Goal: Task Accomplishment & Management: Use online tool/utility

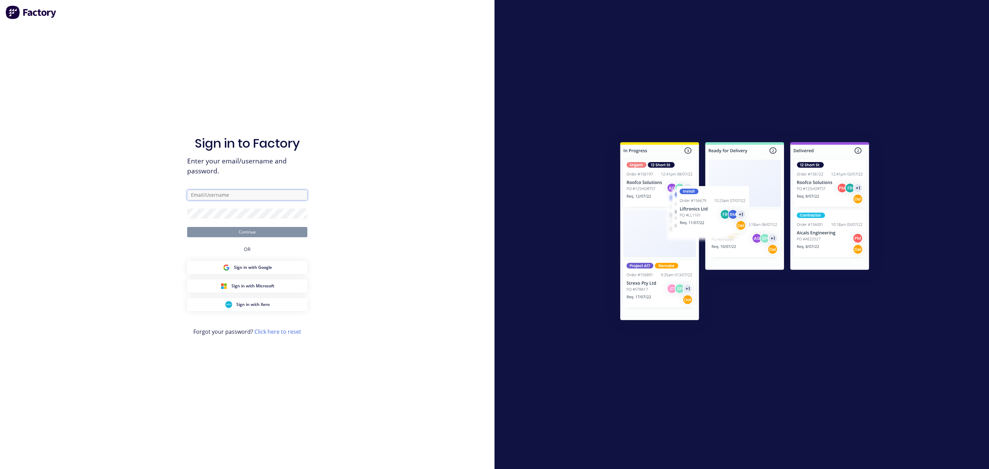
type input "[PERSON_NAME][EMAIL_ADDRESS][DOMAIN_NAME]"
click at [291, 232] on button "Continue" at bounding box center [247, 232] width 120 height 10
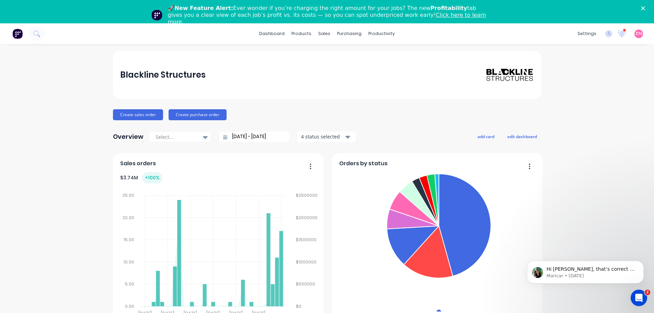
drag, startPoint x: 973, startPoint y: 1, endPoint x: 381, endPoint y: 100, distance: 599.9
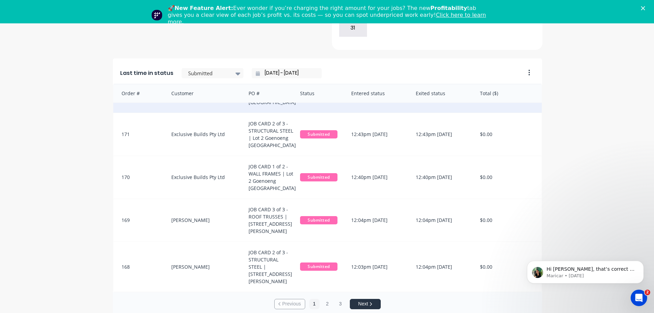
scroll to position [183, 0]
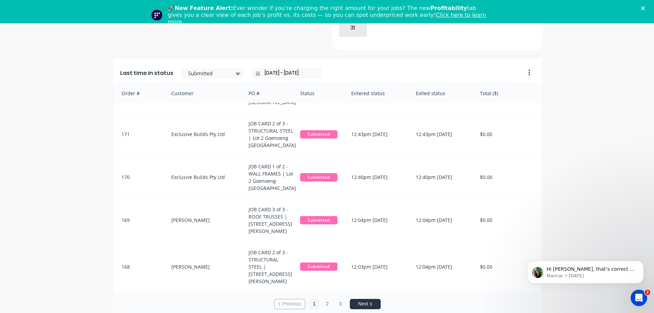
click at [371, 299] on button "Next" at bounding box center [365, 304] width 31 height 10
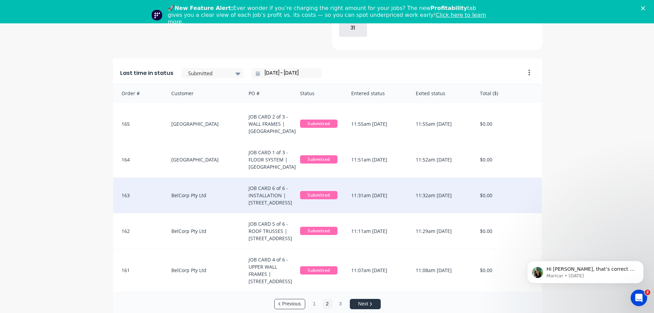
scroll to position [0, 0]
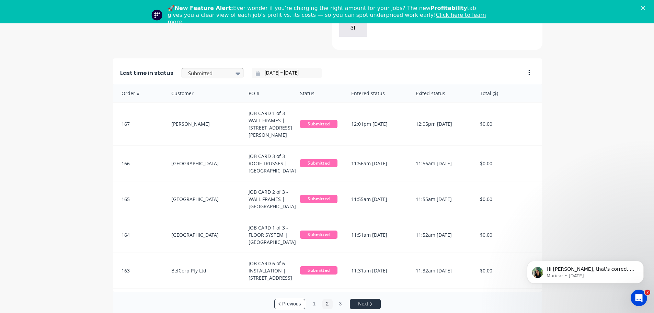
click at [233, 68] on div at bounding box center [238, 74] width 10 height 12
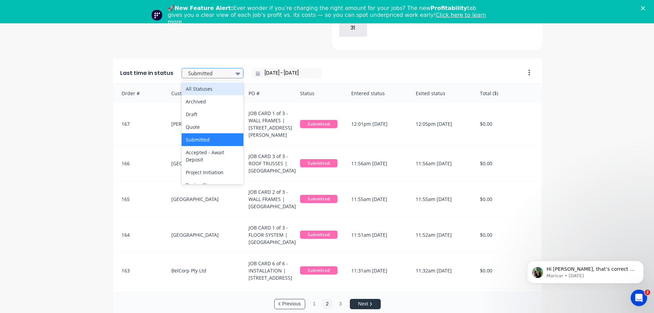
click at [233, 68] on div at bounding box center [238, 74] width 10 height 12
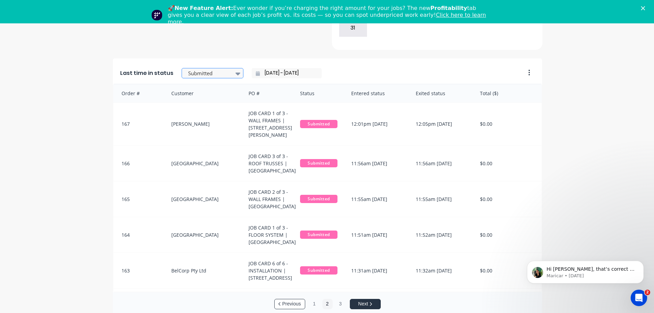
click at [233, 68] on div at bounding box center [238, 74] width 10 height 12
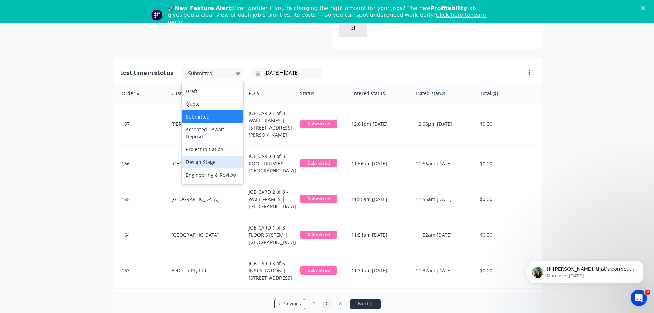
scroll to position [23, 0]
click at [199, 181] on div "Production Detailing" at bounding box center [213, 187] width 62 height 13
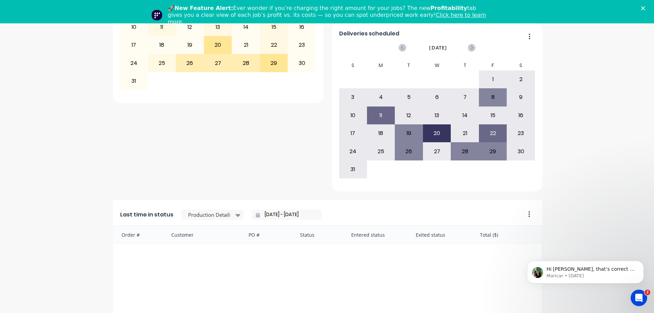
scroll to position [371, 0]
click at [285, 210] on input "[DATE] - [DATE]" at bounding box center [289, 215] width 59 height 10
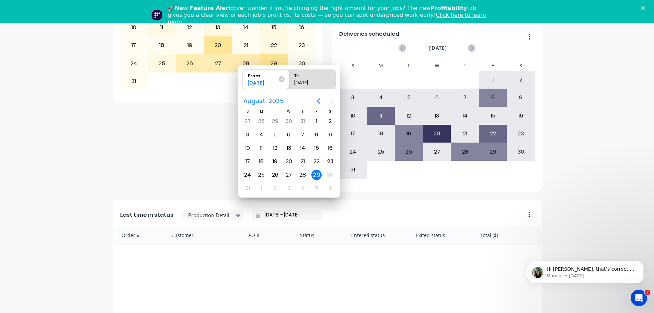
click at [296, 210] on input "[DATE] - [DATE]" at bounding box center [289, 215] width 59 height 10
click at [304, 176] on div "28" at bounding box center [302, 175] width 10 height 10
type input "[DATE] - [DATE]"
radio input "false"
radio input "true"
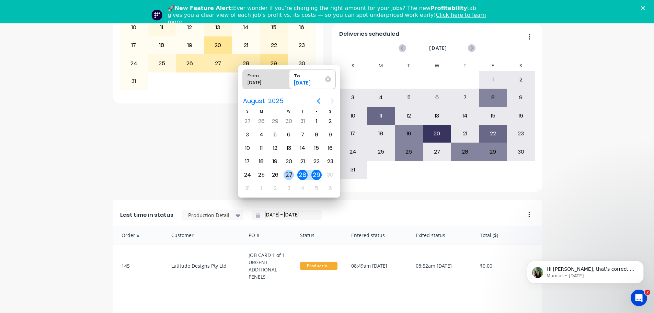
click at [290, 176] on div "27" at bounding box center [289, 175] width 10 height 10
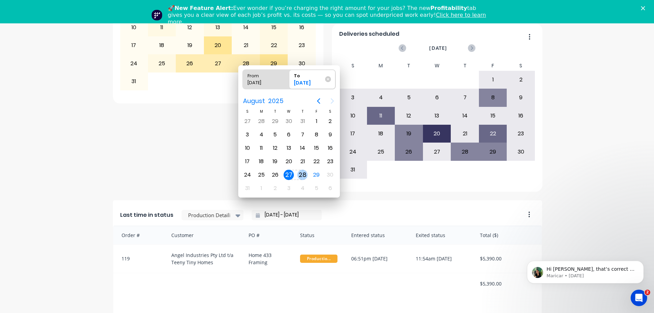
click at [300, 175] on div "28" at bounding box center [302, 175] width 10 height 10
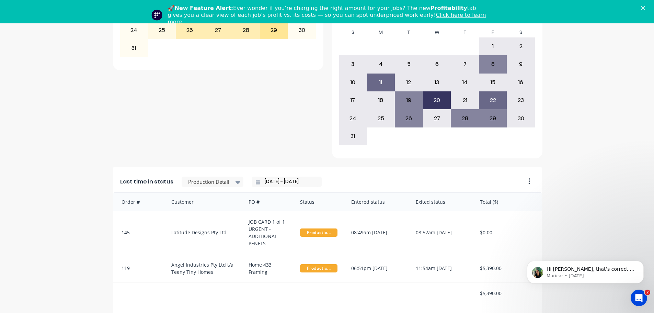
scroll to position [405, 0]
click at [279, 176] on input "[DATE] - [DATE]" at bounding box center [289, 181] width 59 height 10
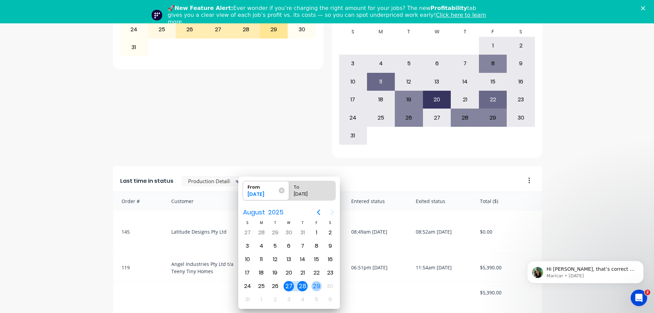
click at [316, 287] on div "29" at bounding box center [316, 286] width 10 height 10
type input "[DATE] - [DATE]"
radio input "false"
radio input "true"
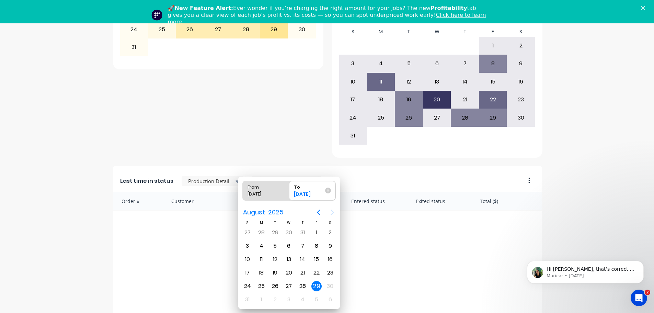
click at [346, 280] on div "Order # Customer PO # Status Entered status Exited status Total ($)" at bounding box center [327, 296] width 429 height 208
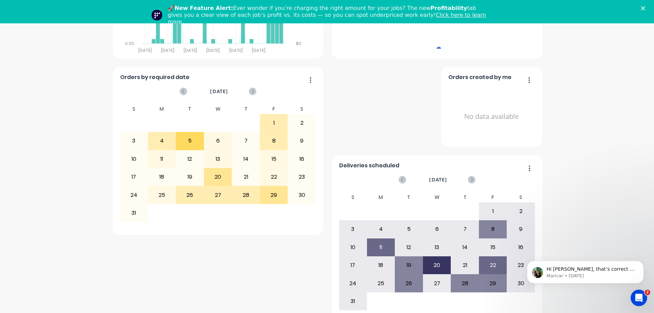
scroll to position [240, 0]
click at [251, 87] on icon at bounding box center [253, 91] width 8 height 8
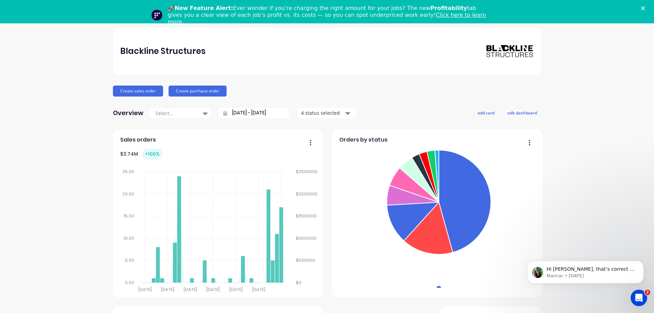
scroll to position [0, 0]
click at [645, 8] on polygon "Close" at bounding box center [643, 8] width 4 height 4
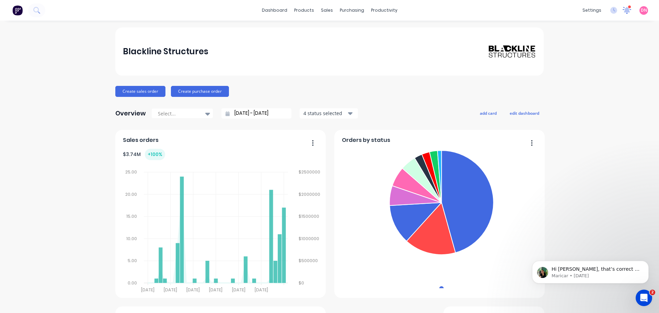
click at [626, 11] on icon at bounding box center [627, 9] width 6 height 5
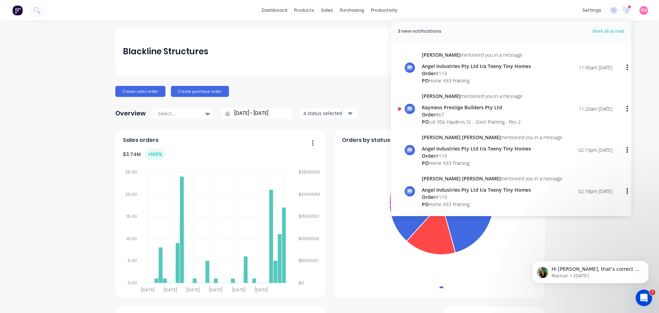
click at [521, 51] on div "[PERSON_NAME] mentioned you in a message Angel Industries Pty Ltd t/a Teeny Tin…" at bounding box center [517, 67] width 191 height 33
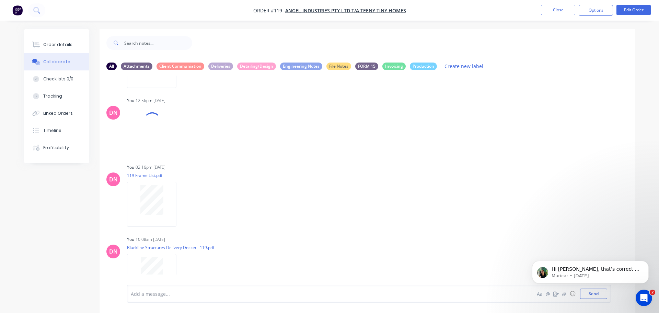
scroll to position [569, 0]
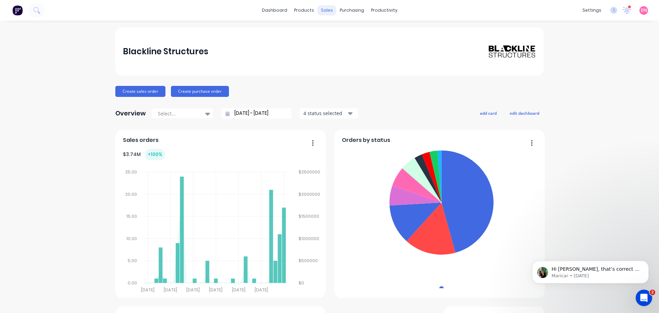
click at [324, 11] on div "sales" at bounding box center [327, 10] width 19 height 10
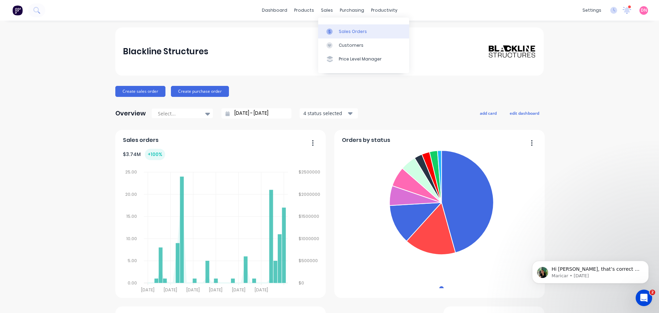
click at [333, 30] on link "Sales Orders" at bounding box center [363, 31] width 91 height 14
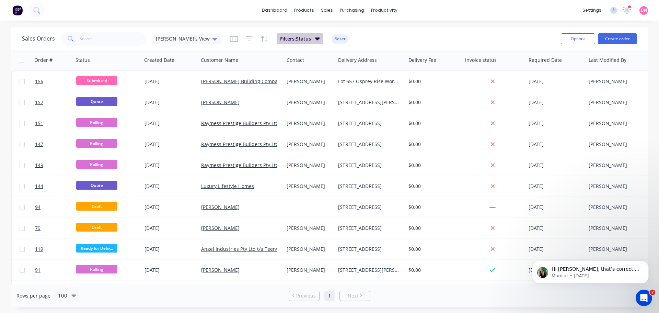
click at [277, 39] on button "Filters: Status" at bounding box center [300, 38] width 47 height 11
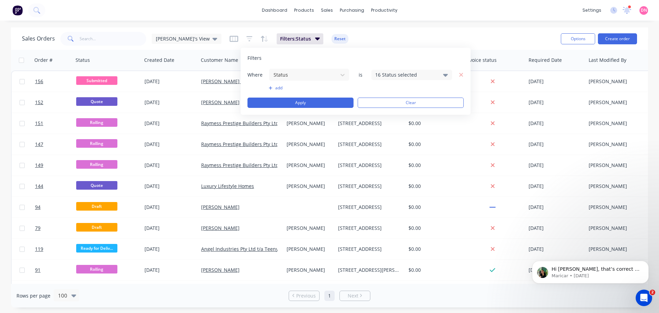
click at [423, 81] on div "Where Status is 16 Status selected add Apply Clear" at bounding box center [356, 87] width 216 height 39
click at [445, 76] on icon at bounding box center [445, 75] width 5 height 3
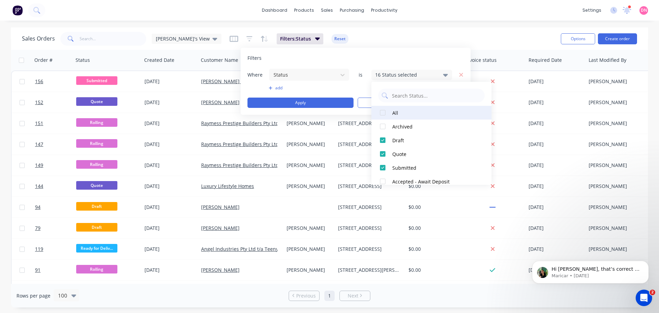
click at [384, 113] on div at bounding box center [383, 113] width 14 height 14
click at [350, 95] on div "Where Status is 20 Status selected add Apply Clear" at bounding box center [356, 87] width 216 height 39
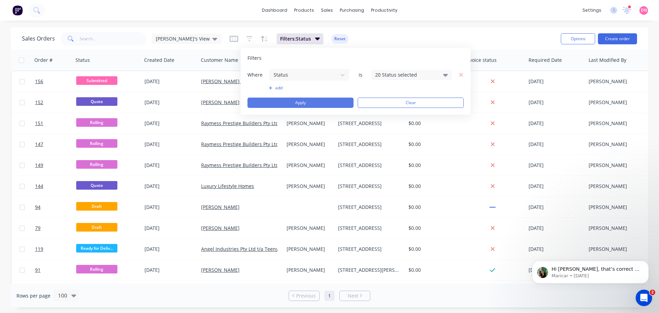
click at [337, 104] on button "Apply" at bounding box center [301, 103] width 106 height 10
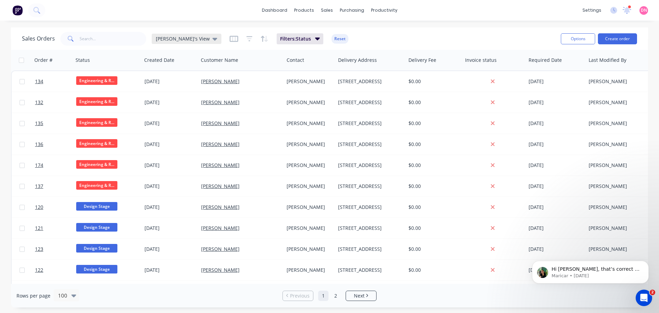
click at [172, 41] on span "[PERSON_NAME]'s View" at bounding box center [183, 38] width 54 height 7
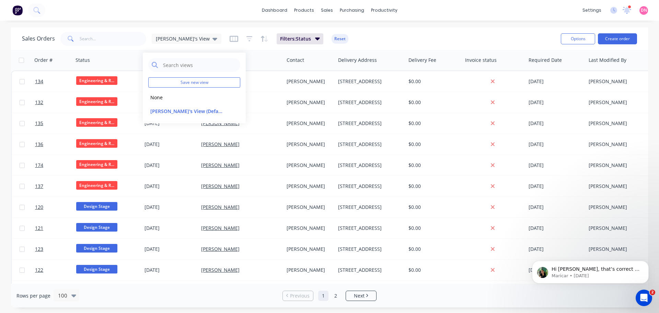
click at [320, 21] on div "dashboard products sales purchasing productivity dashboard products Product Cat…" at bounding box center [329, 156] width 659 height 313
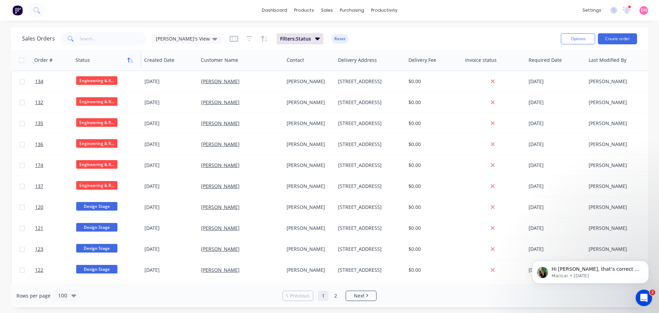
click at [128, 63] on button "button" at bounding box center [130, 60] width 10 height 10
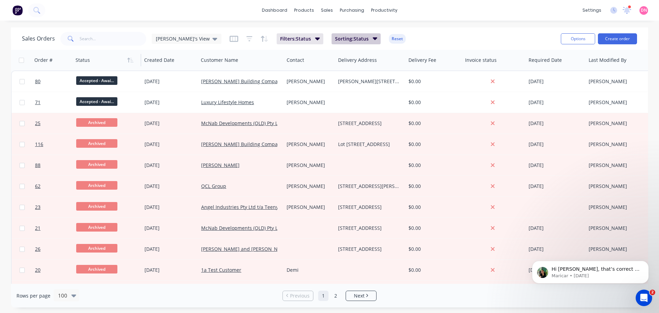
click at [343, 35] on button "Sorting: Status" at bounding box center [356, 38] width 49 height 11
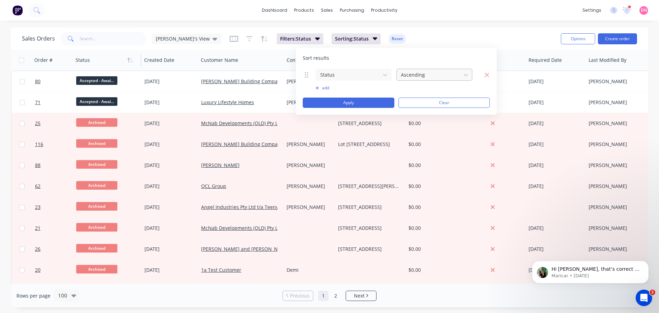
click at [399, 74] on div "Ascending" at bounding box center [428, 74] width 61 height 11
click at [400, 75] on div "Ascending" at bounding box center [428, 74] width 61 height 11
click at [280, 38] on span "Filters: Status" at bounding box center [295, 38] width 31 height 7
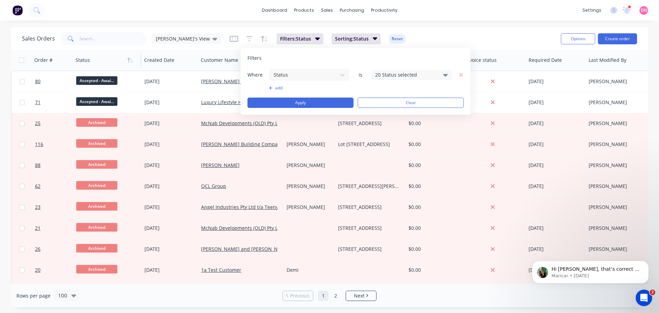
click at [380, 74] on div "20 Status selected" at bounding box center [406, 74] width 62 height 7
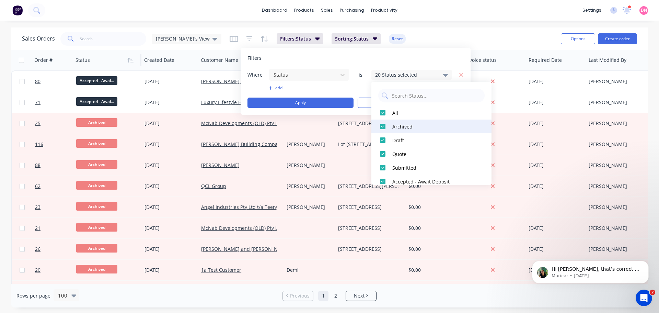
click at [386, 127] on div at bounding box center [383, 126] width 14 height 14
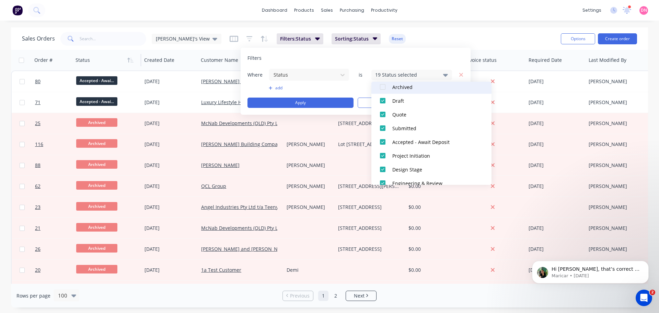
scroll to position [40, 0]
click at [383, 100] on div at bounding box center [383, 100] width 14 height 14
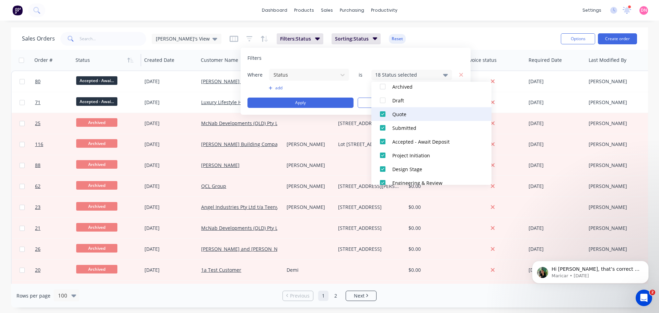
click at [380, 116] on div at bounding box center [383, 114] width 14 height 14
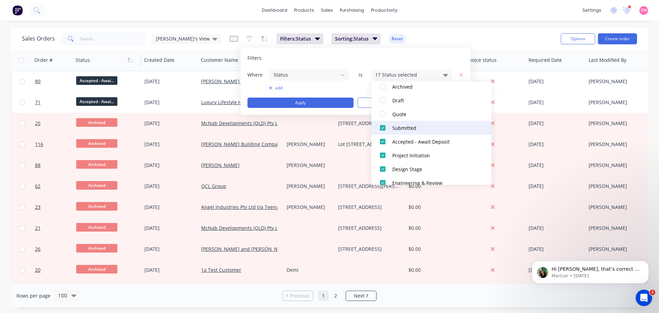
click at [381, 128] on div at bounding box center [383, 128] width 14 height 14
click at [382, 142] on div at bounding box center [383, 142] width 14 height 14
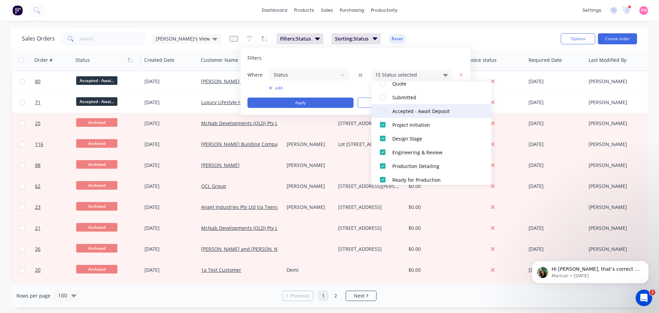
scroll to position [72, 0]
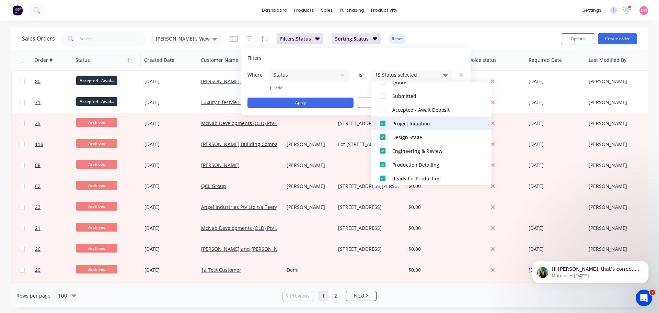
click at [382, 126] on div at bounding box center [383, 123] width 14 height 14
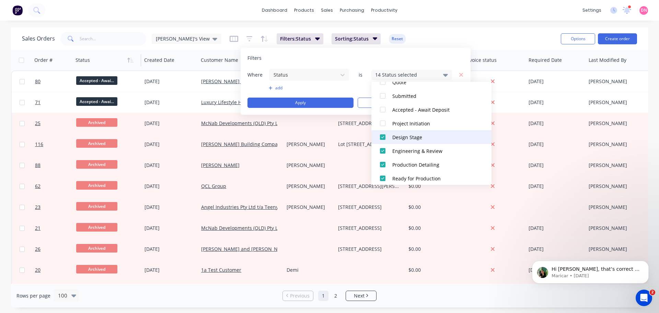
click at [384, 135] on div at bounding box center [383, 137] width 14 height 14
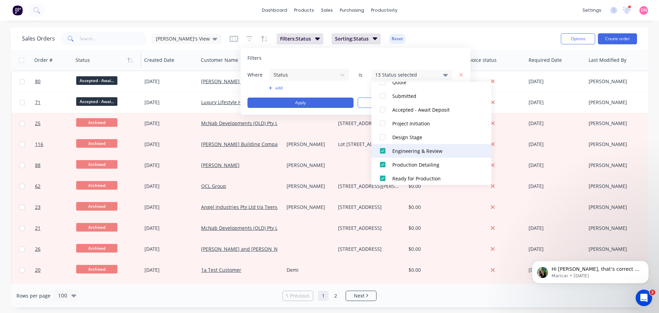
click at [383, 149] on div at bounding box center [383, 151] width 14 height 14
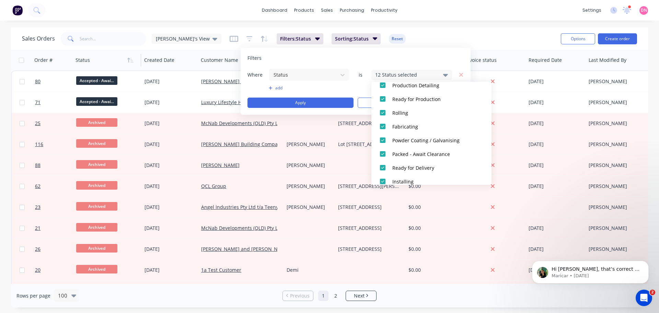
scroll to position [151, 0]
click at [380, 143] on div at bounding box center [383, 140] width 14 height 14
click at [381, 127] on div at bounding box center [383, 126] width 14 height 14
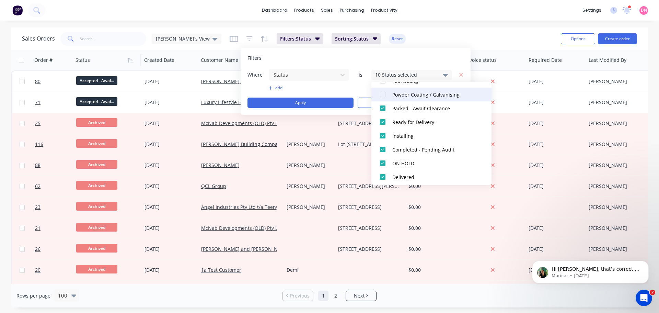
scroll to position [197, 0]
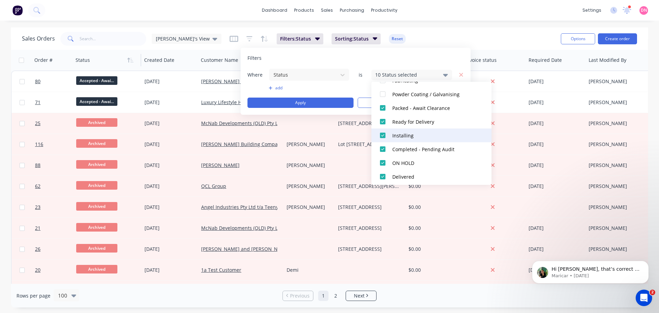
click at [381, 132] on div at bounding box center [383, 135] width 14 height 14
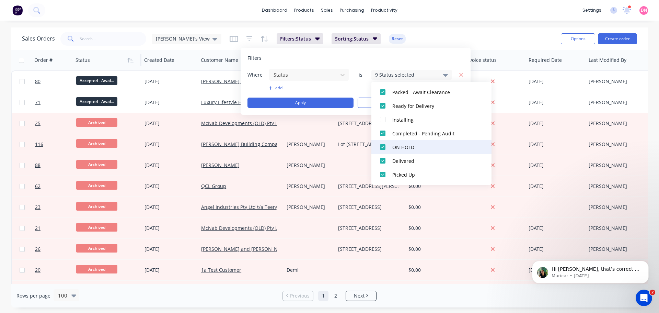
click at [383, 148] on div at bounding box center [383, 147] width 14 height 14
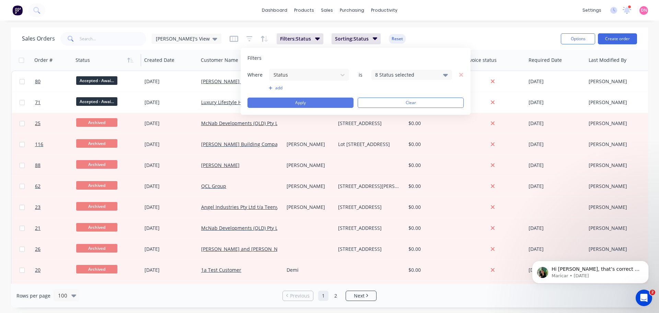
click at [337, 103] on button "Apply" at bounding box center [301, 103] width 106 height 10
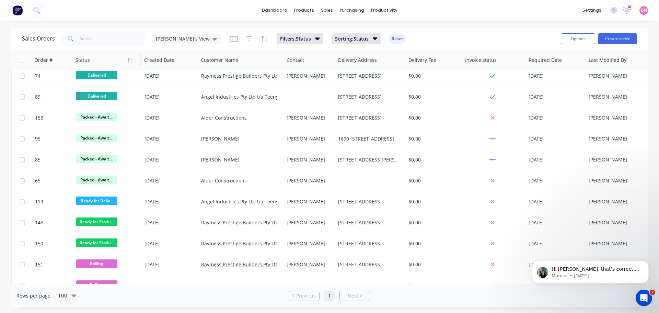
scroll to position [446, 0]
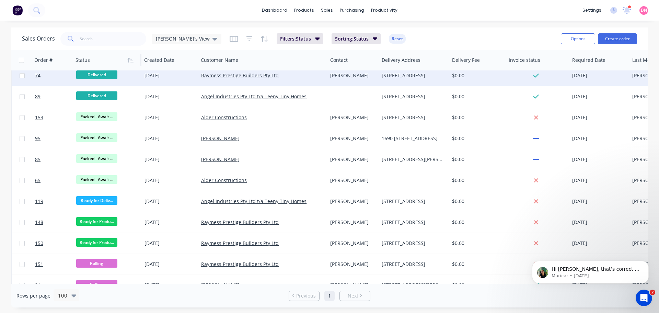
drag, startPoint x: 281, startPoint y: 59, endPoint x: 324, endPoint y: 70, distance: 45.1
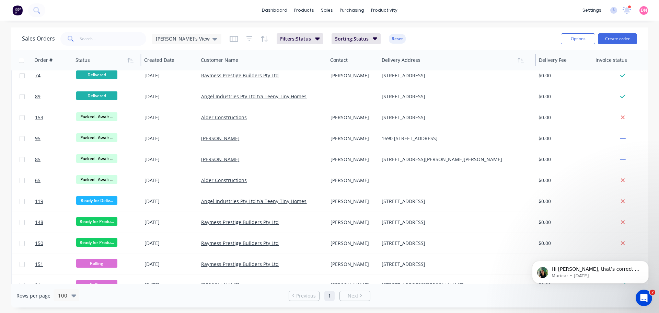
drag, startPoint x: 446, startPoint y: 59, endPoint x: 491, endPoint y: 56, distance: 45.0
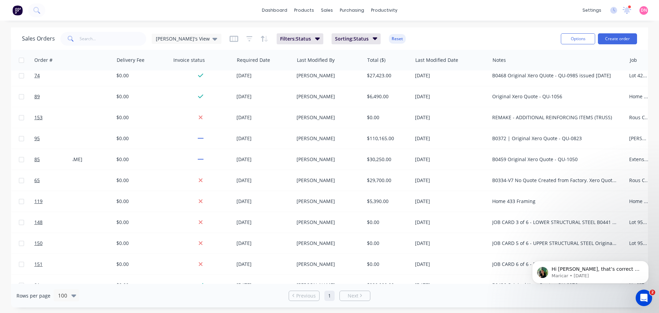
scroll to position [446, 425]
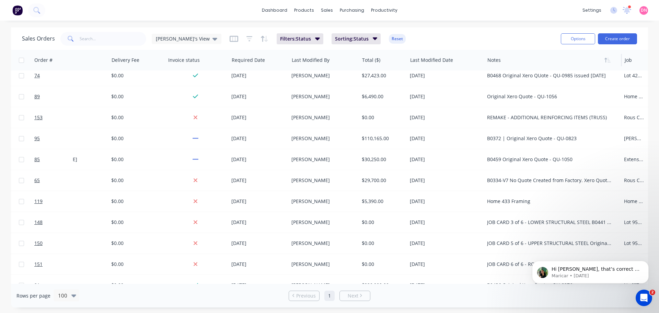
drag, startPoint x: 530, startPoint y: 61, endPoint x: 584, endPoint y: 62, distance: 53.9
click at [513, 48] on div "Sales Orders Demi's View Filters: Status Sorting: Status Reset Options Create o…" at bounding box center [329, 167] width 637 height 280
drag, startPoint x: 606, startPoint y: 64, endPoint x: 518, endPoint y: 55, distance: 89.0
click at [518, 55] on div "Notes" at bounding box center [553, 60] width 125 height 14
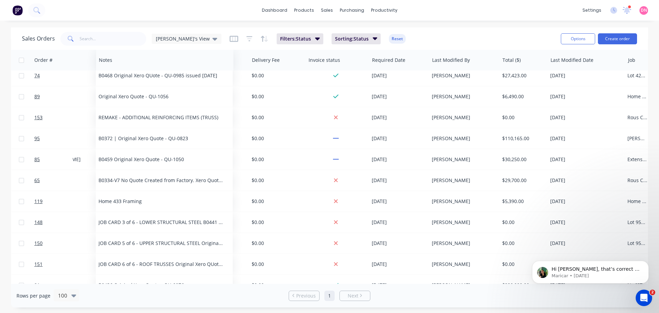
drag, startPoint x: 496, startPoint y: 62, endPoint x: 100, endPoint y: 62, distance: 396.3
click at [0, 0] on div at bounding box center [0, 0] width 0 height 0
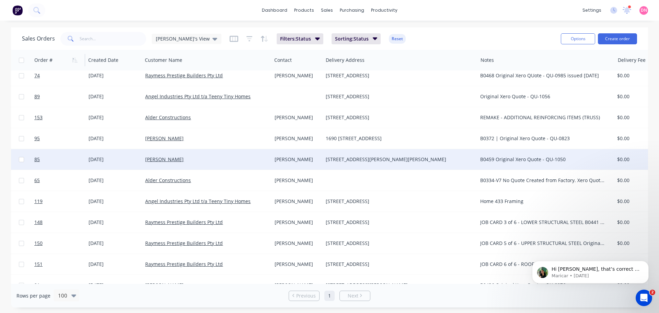
scroll to position [446, 45]
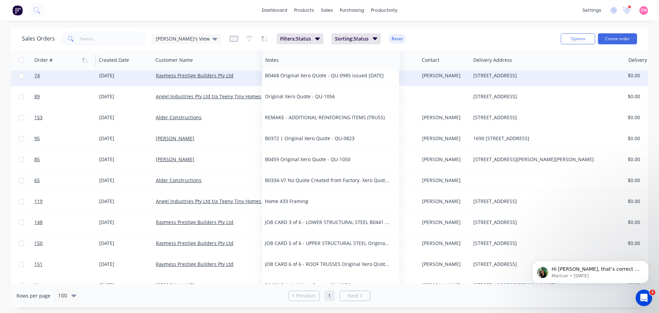
drag, startPoint x: 504, startPoint y: 61, endPoint x: 277, endPoint y: 73, distance: 226.9
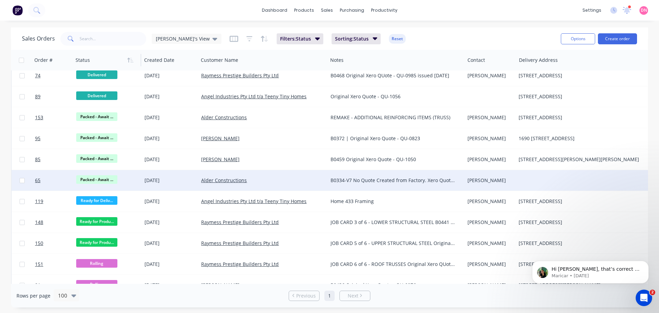
scroll to position [446, 0]
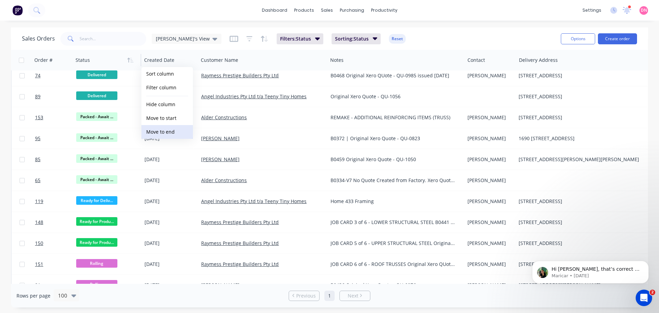
click at [163, 134] on button "Move to end" at bounding box center [167, 132] width 52 height 14
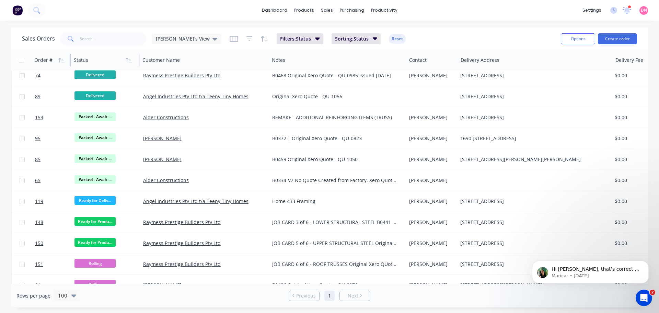
drag, startPoint x: 70, startPoint y: 60, endPoint x: 45, endPoint y: 61, distance: 24.7
click at [45, 61] on div "Order #" at bounding box center [51, 60] width 39 height 21
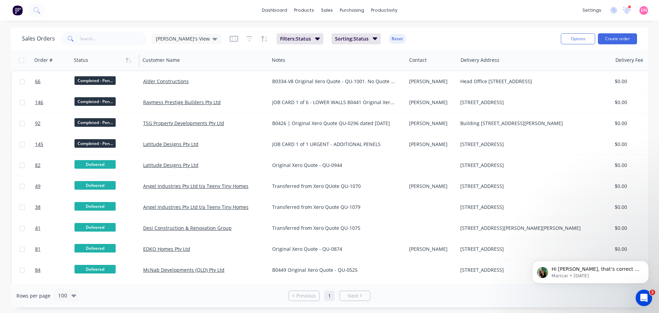
scroll to position [0, 0]
click at [336, 36] on button "Sorting: Status" at bounding box center [356, 38] width 49 height 11
click at [277, 41] on button "Filters: Status" at bounding box center [300, 38] width 47 height 11
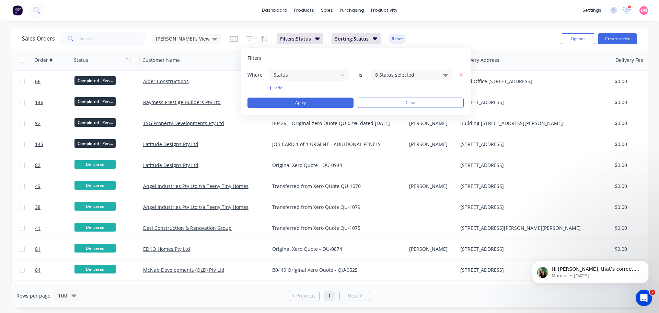
click at [384, 72] on div "8 Status selected" at bounding box center [406, 74] width 62 height 7
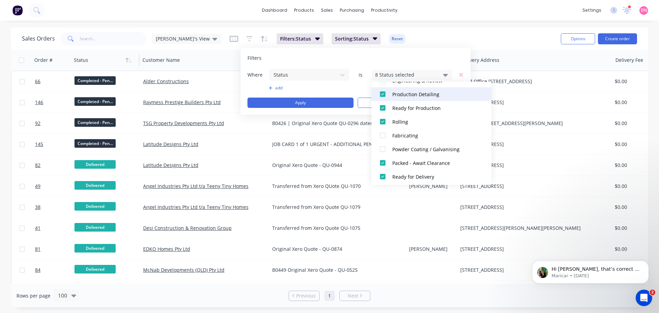
scroll to position [213, 0]
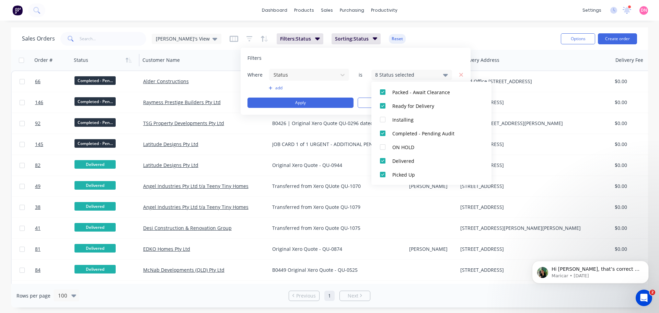
click at [519, 30] on div "Sales Orders [PERSON_NAME]'s View Filters: Status Sorting: Status Reset" at bounding box center [289, 38] width 534 height 17
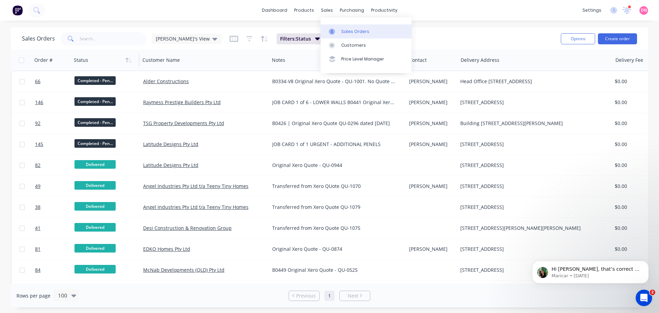
click at [333, 24] on link "Sales Orders" at bounding box center [366, 31] width 91 height 14
click at [334, 29] on div at bounding box center [334, 32] width 10 height 6
click at [335, 38] on span "Sorting: Status" at bounding box center [352, 38] width 34 height 7
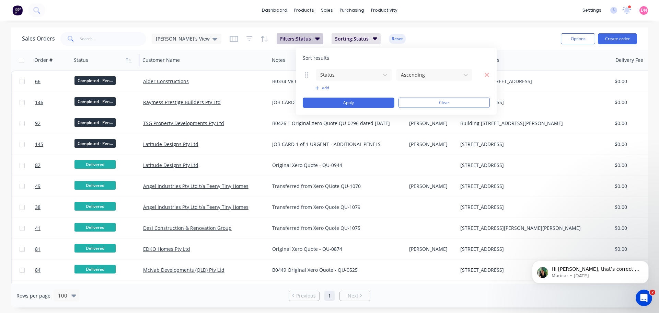
click at [315, 38] on icon "button" at bounding box center [317, 38] width 5 height 3
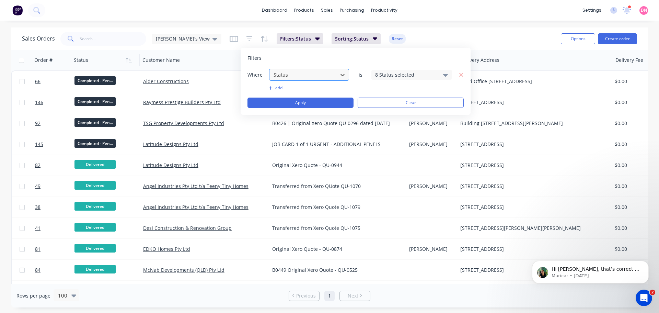
click at [311, 74] on div at bounding box center [303, 74] width 61 height 9
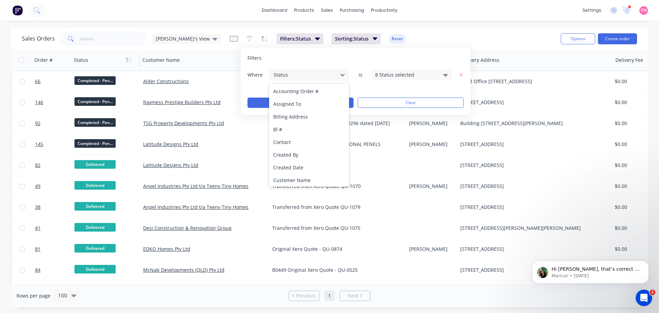
click at [408, 75] on div "8 Status selected" at bounding box center [406, 74] width 62 height 7
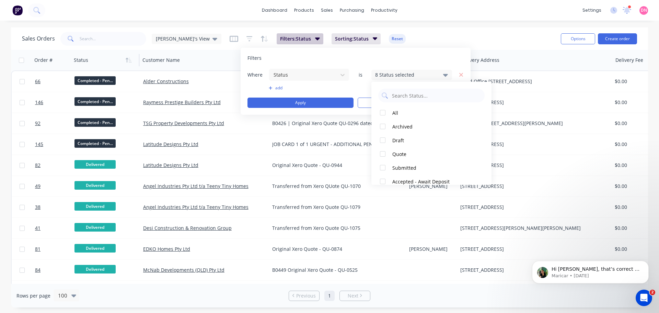
click at [280, 37] on span "Filters: Status" at bounding box center [295, 38] width 31 height 7
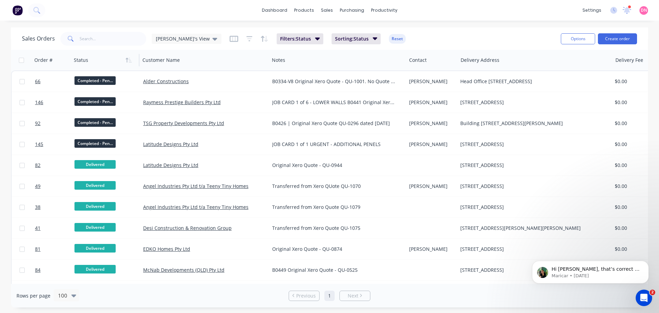
click at [262, 32] on div "Sales Orders [PERSON_NAME]'s View Filters: Status Sorting: Status Reset" at bounding box center [289, 38] width 534 height 17
click at [263, 33] on div "Sales Orders [PERSON_NAME]'s View Filters: Status Sorting: Status Reset" at bounding box center [289, 38] width 534 height 17
click at [285, 41] on button "Filters: Status" at bounding box center [300, 38] width 47 height 11
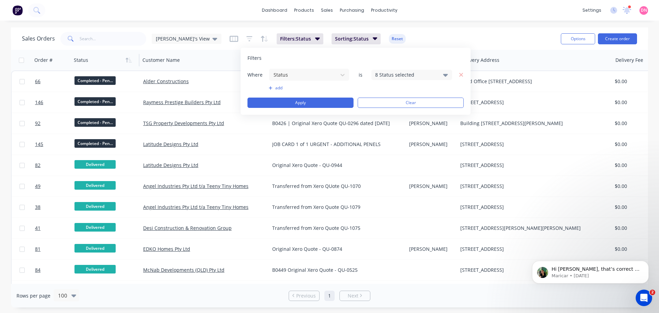
click at [409, 72] on div "8 Status selected" at bounding box center [406, 74] width 62 height 7
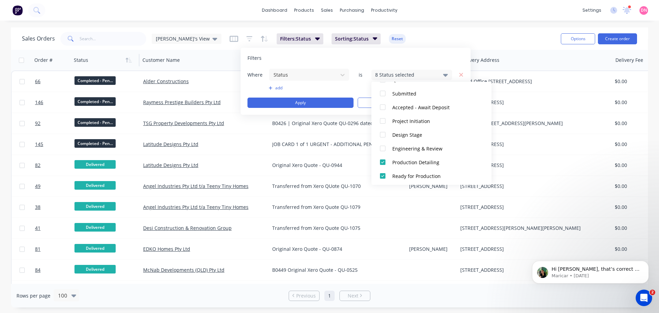
scroll to position [78, 0]
click at [386, 144] on div at bounding box center [383, 144] width 14 height 14
click at [320, 103] on button "Apply" at bounding box center [301, 103] width 106 height 10
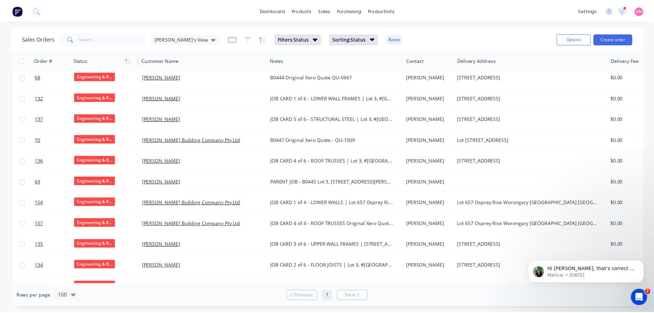
scroll to position [486, 0]
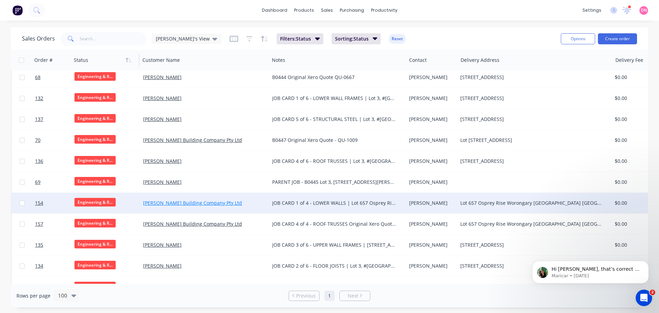
click at [212, 203] on link "[PERSON_NAME] Building Company Pty Ltd" at bounding box center [192, 203] width 99 height 7
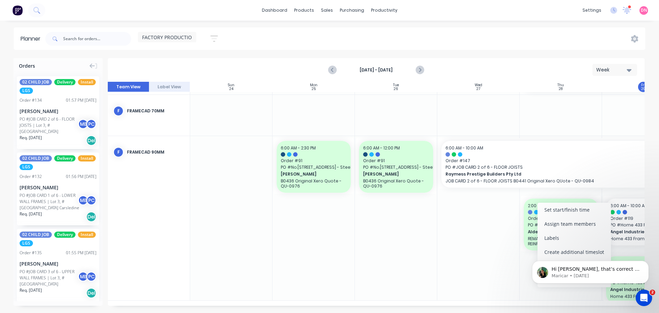
scroll to position [234, 0]
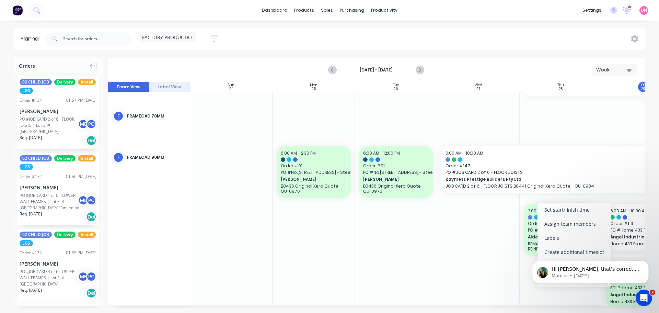
click at [557, 258] on div "Hi Demi, that’s correct — just double-click on an empty space in the Planner ca…" at bounding box center [590, 240] width 126 height 86
click at [647, 263] on icon "Dismiss notification" at bounding box center [647, 263] width 4 height 4
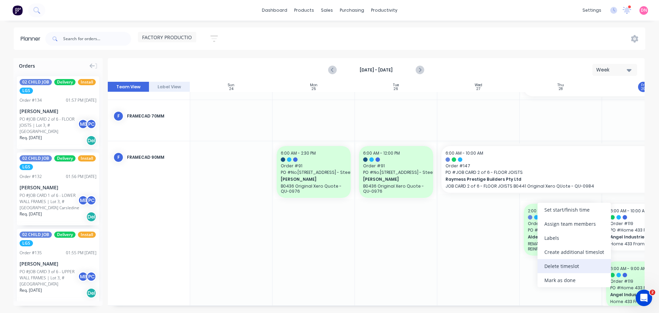
click at [582, 263] on div "Delete timeslot" at bounding box center [574, 266] width 73 height 14
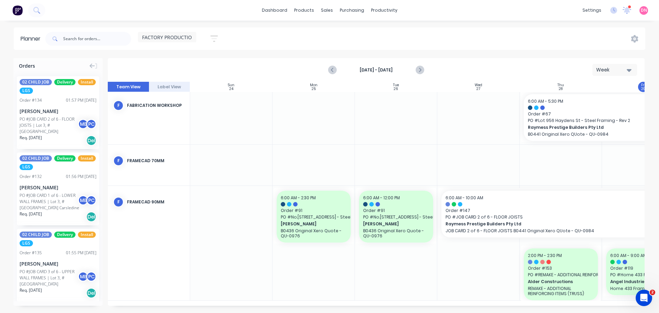
scroll to position [190, 0]
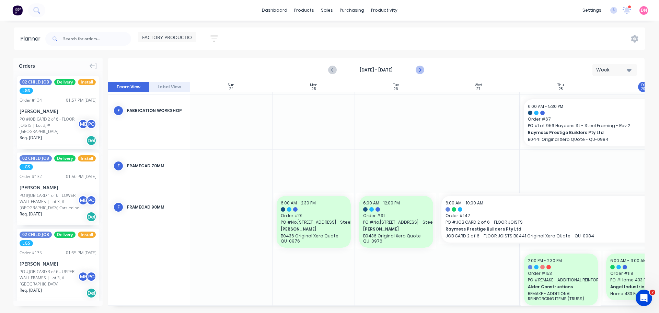
click at [423, 67] on icon "Next page" at bounding box center [419, 70] width 8 height 8
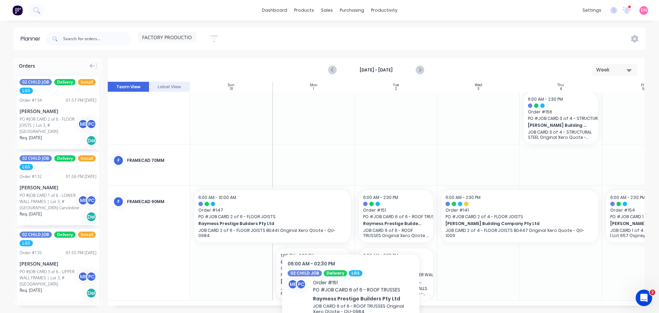
scroll to position [299, 0]
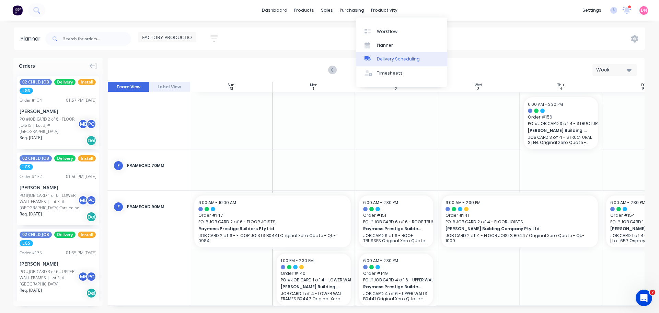
click at [384, 56] on div "Delivery Scheduling" at bounding box center [398, 59] width 43 height 6
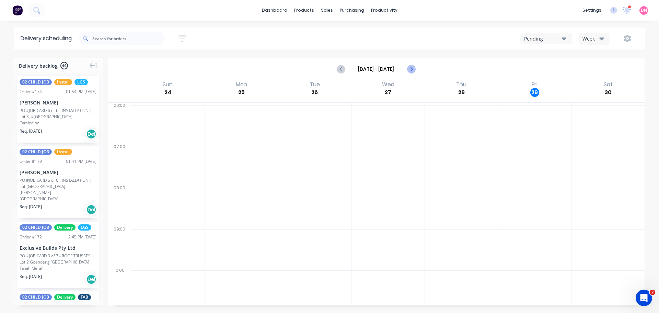
click at [415, 65] on icon "Next page" at bounding box center [411, 69] width 8 height 8
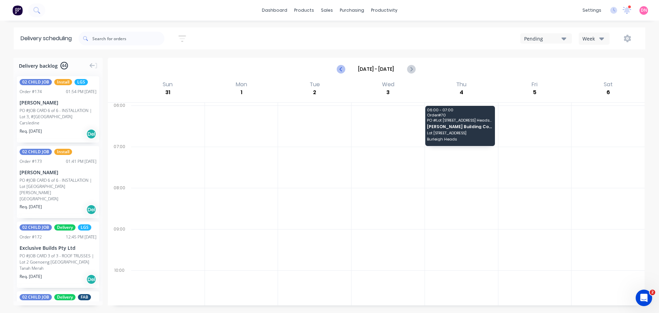
click at [339, 62] on button "Previous page" at bounding box center [341, 69] width 14 height 14
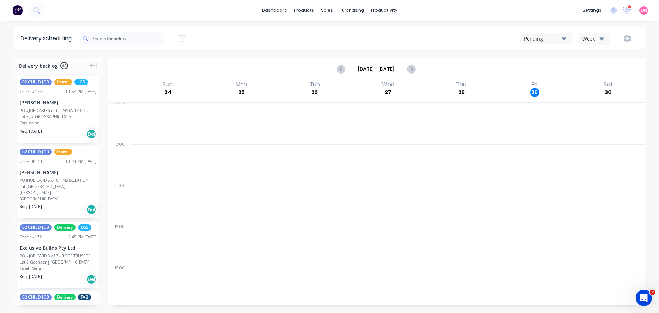
scroll to position [126, 0]
click at [345, 65] on icon "Previous page" at bounding box center [341, 69] width 8 height 8
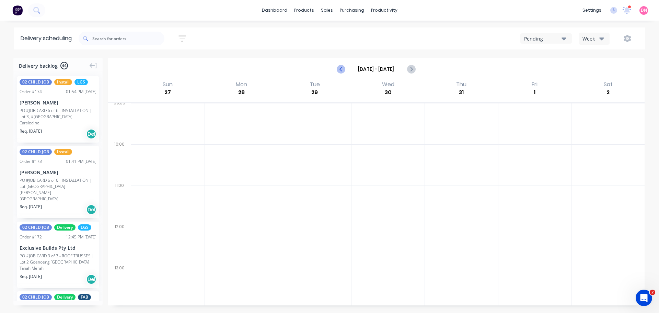
click at [345, 65] on icon "Previous page" at bounding box center [341, 69] width 8 height 8
click at [415, 65] on icon "Next page" at bounding box center [411, 69] width 8 height 8
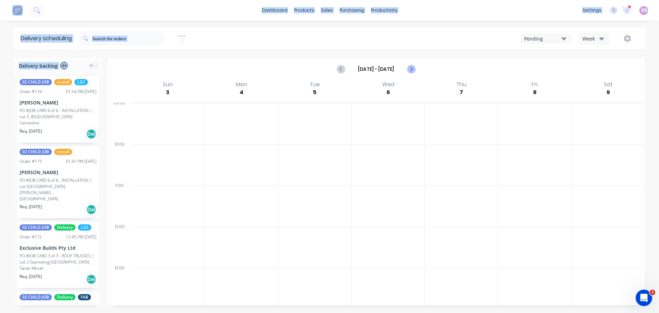
click at [415, 65] on icon "Next page" at bounding box center [411, 69] width 8 height 8
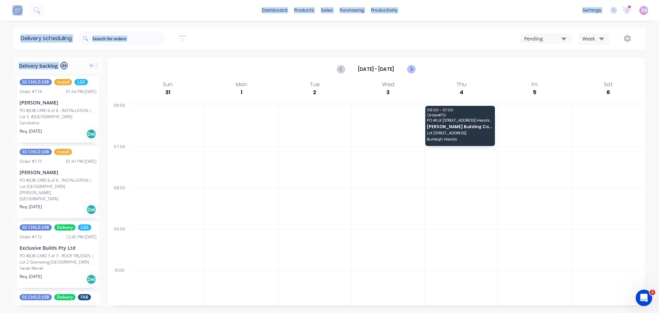
click at [415, 65] on icon "Next page" at bounding box center [411, 69] width 8 height 8
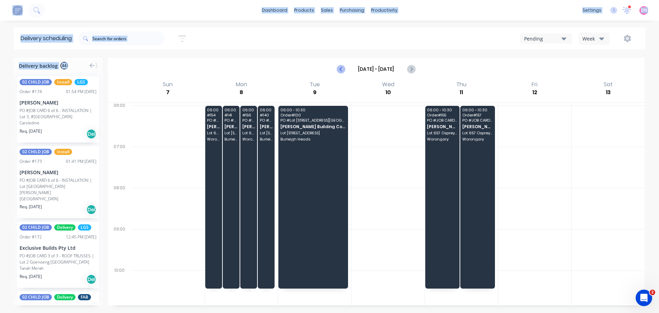
click at [343, 65] on icon "Previous page" at bounding box center [341, 69] width 8 height 8
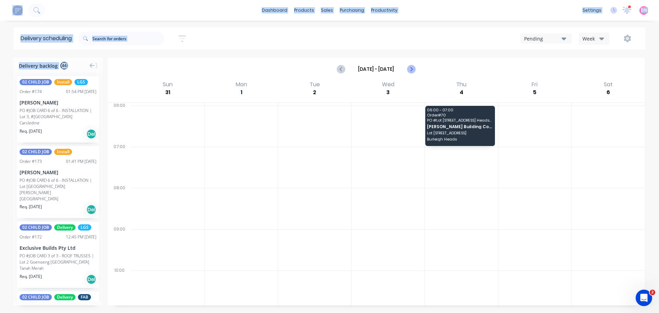
click at [415, 65] on icon "Next page" at bounding box center [411, 69] width 8 height 8
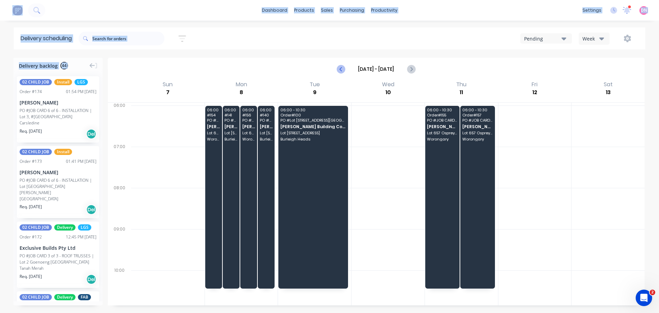
click at [345, 65] on icon "Previous page" at bounding box center [341, 69] width 8 height 8
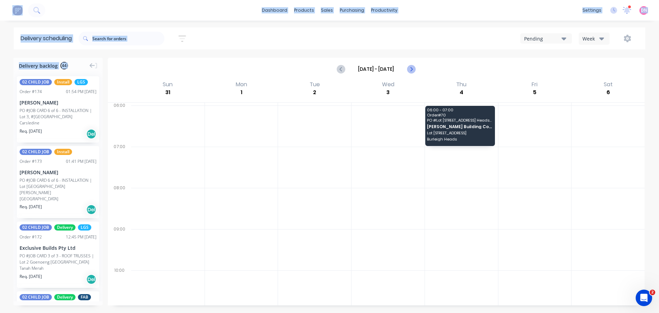
click at [415, 65] on icon "Next page" at bounding box center [411, 69] width 8 height 8
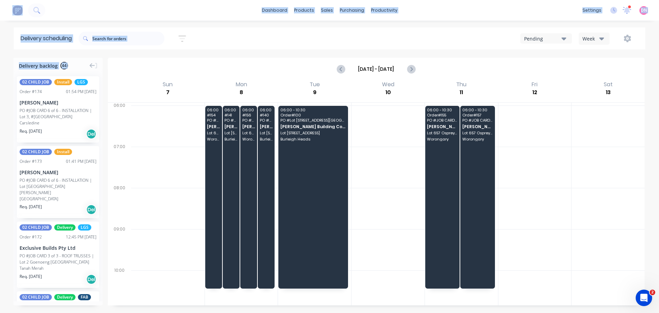
click at [603, 35] on div "Week" at bounding box center [593, 38] width 20 height 7
click at [567, 35] on icon "button" at bounding box center [564, 39] width 5 height 8
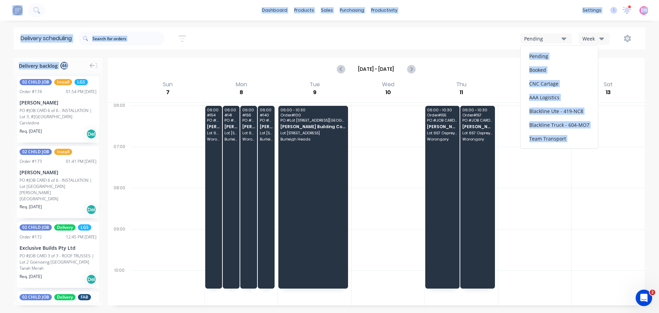
click at [567, 35] on icon "button" at bounding box center [564, 39] width 5 height 8
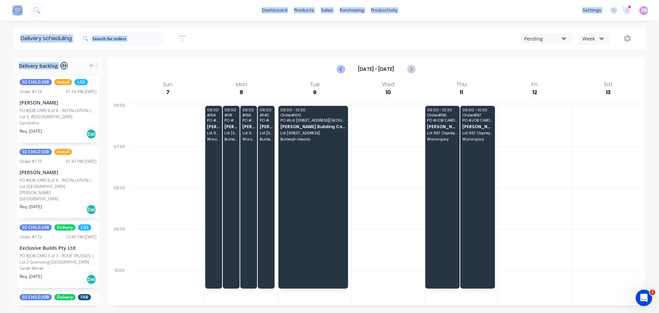
click at [343, 65] on icon "Previous page" at bounding box center [341, 69] width 8 height 8
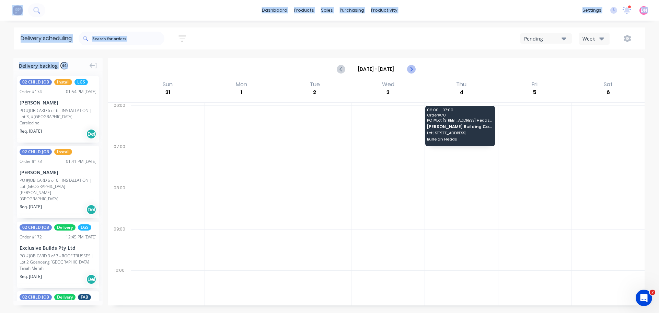
click at [412, 65] on icon "Next page" at bounding box center [411, 69] width 8 height 8
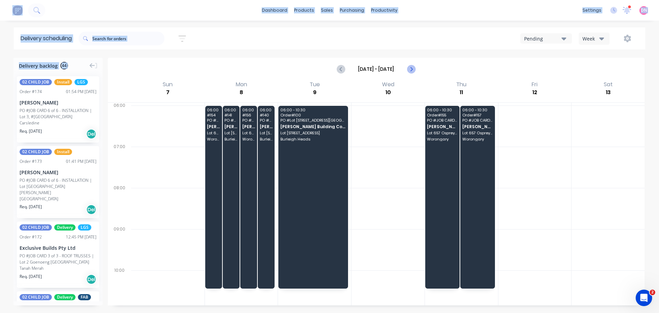
click at [412, 65] on icon "Next page" at bounding box center [411, 69] width 8 height 8
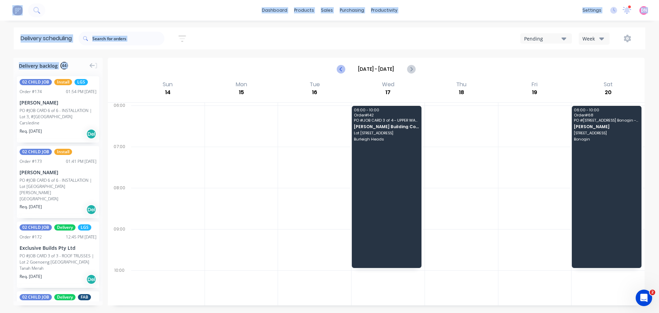
click at [344, 65] on icon "Previous page" at bounding box center [341, 69] width 8 height 8
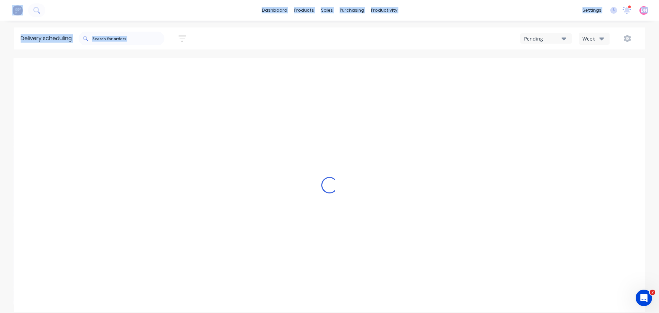
type input "Sep 7 - Sep 13"
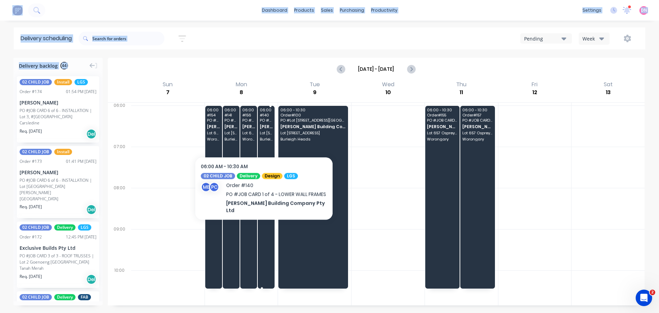
click at [262, 137] on div "06:00 # 140 PO # JOB CARD 1 of 4 - LOWER WALL FRAMES Blackwood Building Company…" at bounding box center [266, 197] width 17 height 183
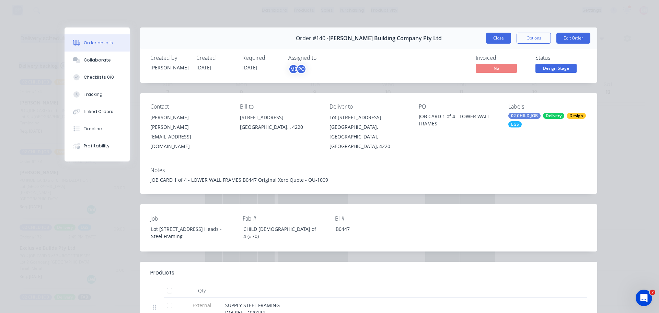
click at [500, 33] on button "Close" at bounding box center [498, 38] width 25 height 11
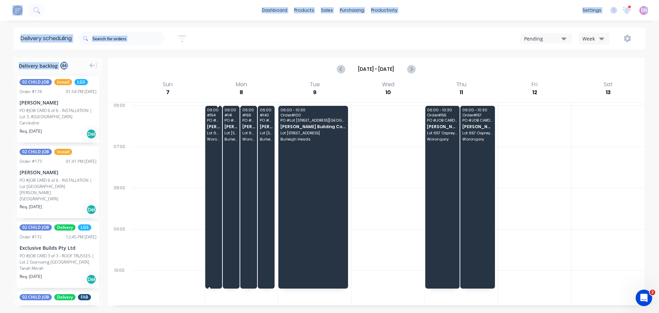
click at [209, 157] on div "06:00 # 154 PO # JOB CARD 1 of 4 - LOWER WALLS Blackwood Building Company Pty L…" at bounding box center [213, 197] width 17 height 183
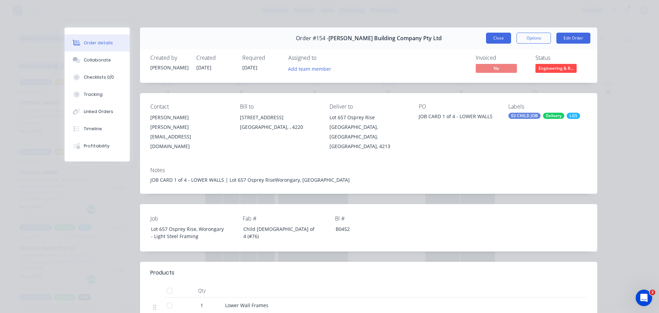
click at [509, 33] on button "Close" at bounding box center [498, 38] width 25 height 11
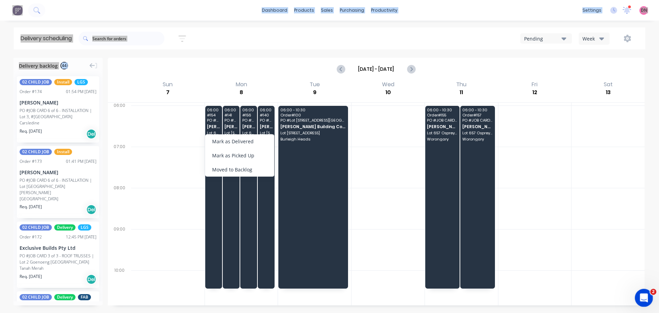
drag, startPoint x: 640, startPoint y: 292, endPoint x: 646, endPoint y: 294, distance: 6.6
click at [647, 294] on icon "Open Intercom Messenger" at bounding box center [643, 296] width 11 height 11
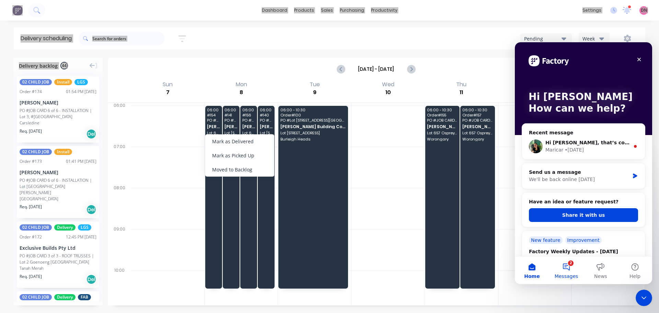
click at [565, 262] on button "2 Messages" at bounding box center [566, 270] width 34 height 27
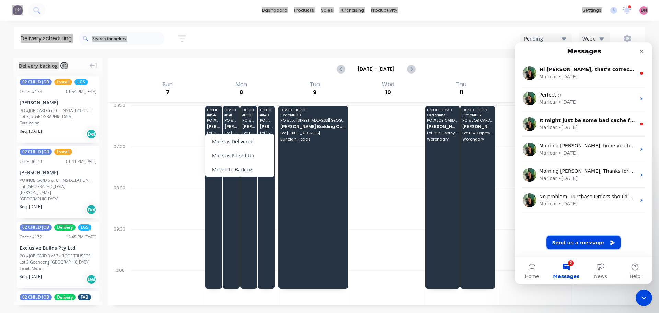
click at [583, 244] on button "Send us a message" at bounding box center [584, 243] width 74 height 14
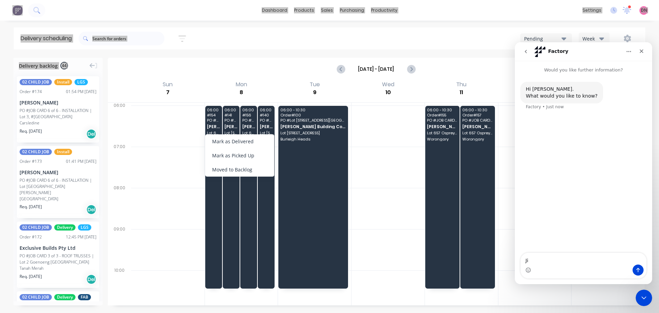
type textarea "J"
type textarea "Hi. Am I able to change the colours of the orders on the delivery schedule?"
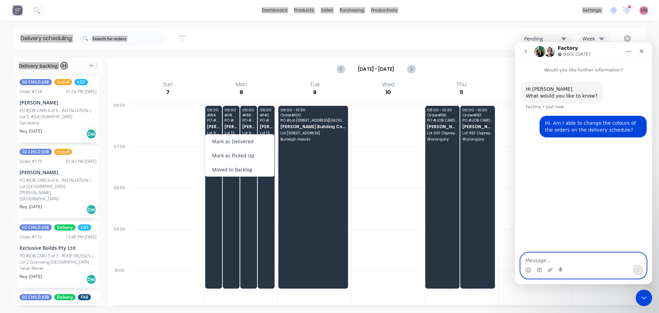
click at [577, 257] on textarea "Message…" at bounding box center [584, 259] width 126 height 12
type textarea "v"
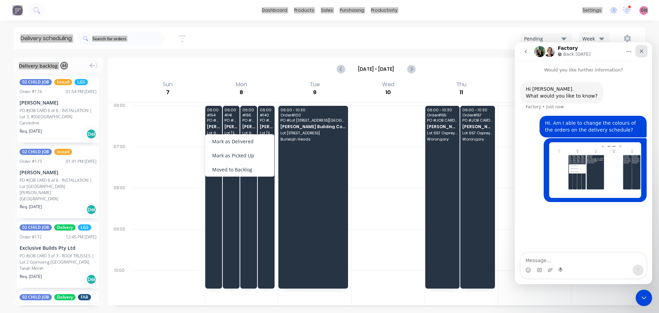
click at [640, 52] on icon "Close" at bounding box center [641, 50] width 5 height 5
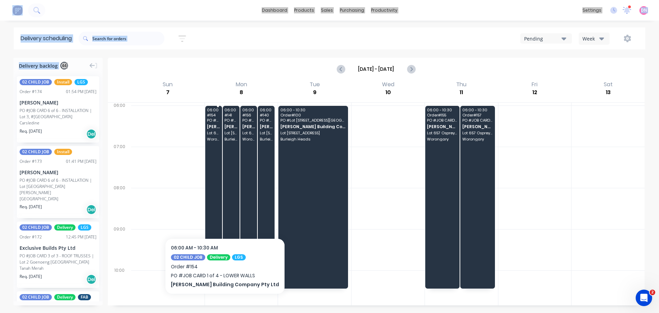
click at [213, 131] on span "Lot 657 Osprey Rise" at bounding box center [213, 133] width 13 height 4
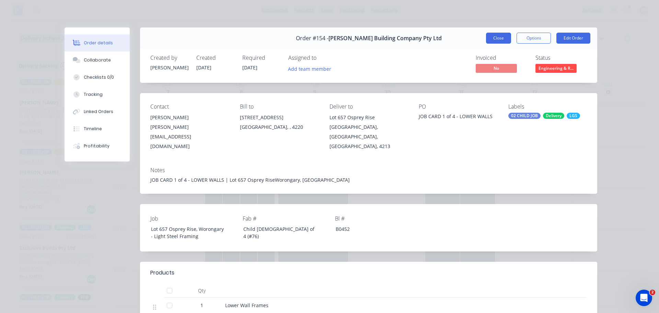
click at [506, 33] on button "Close" at bounding box center [498, 38] width 25 height 11
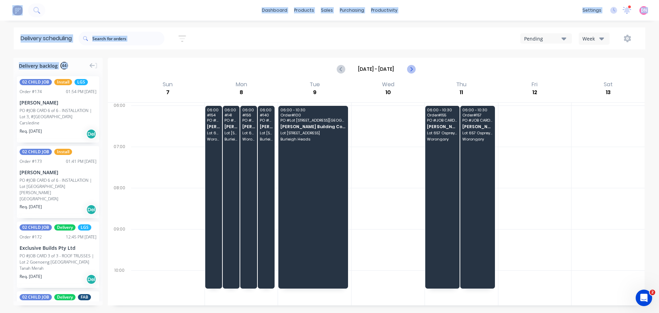
click at [413, 65] on icon "Next page" at bounding box center [411, 69] width 8 height 8
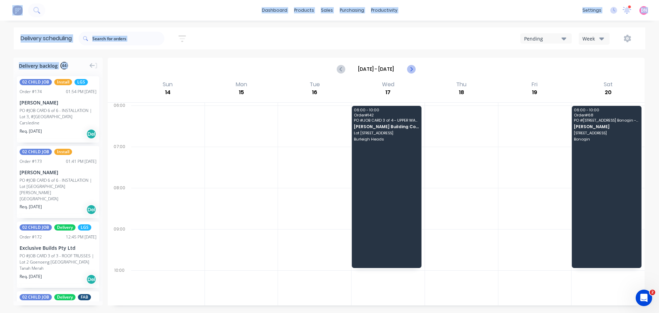
click at [413, 65] on icon "Next page" at bounding box center [411, 69] width 8 height 8
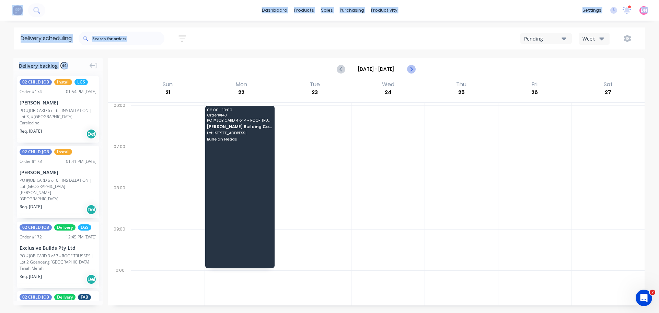
click at [413, 65] on icon "Next page" at bounding box center [411, 69] width 8 height 8
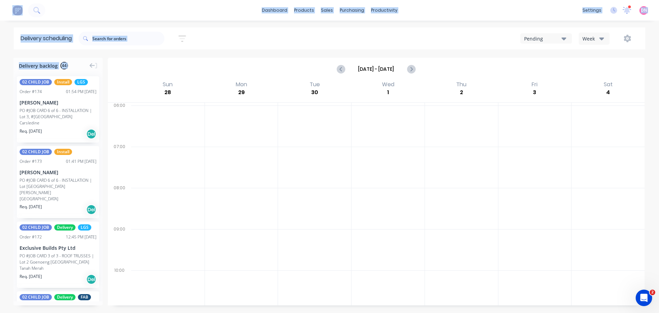
click at [572, 35] on button "Pending" at bounding box center [547, 38] width 52 height 10
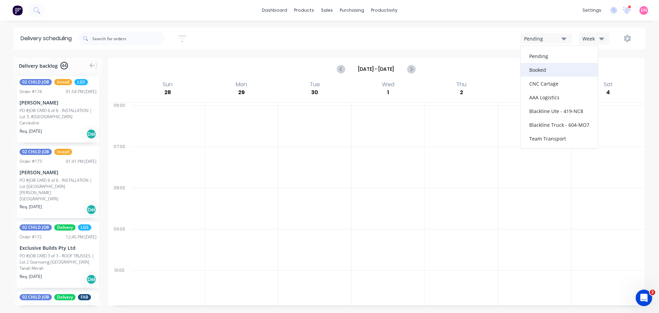
click at [570, 63] on div "Booked" at bounding box center [559, 70] width 77 height 14
click at [342, 65] on icon "Previous page" at bounding box center [341, 69] width 8 height 8
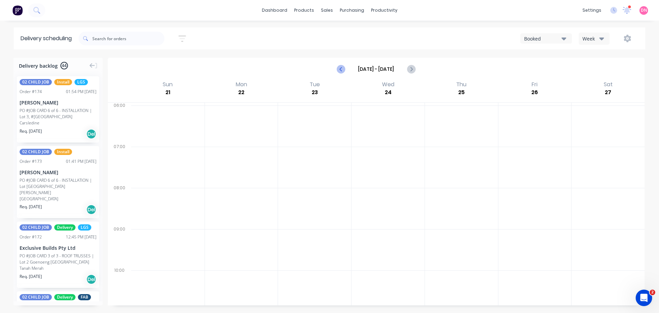
click at [342, 65] on icon "Previous page" at bounding box center [341, 69] width 8 height 8
type input "Sep 7 - Sep 13"
click at [610, 33] on button "Week" at bounding box center [594, 39] width 31 height 12
click at [606, 68] on div "Vehicle" at bounding box center [611, 71] width 68 height 14
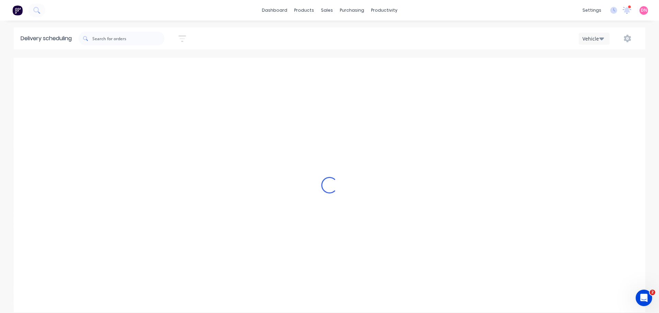
scroll to position [0, 0]
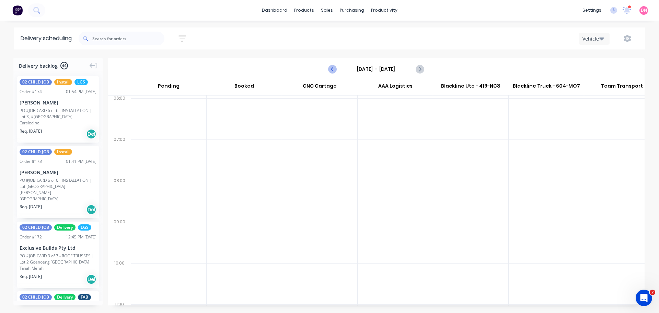
click at [332, 65] on icon "Previous page" at bounding box center [333, 69] width 8 height 8
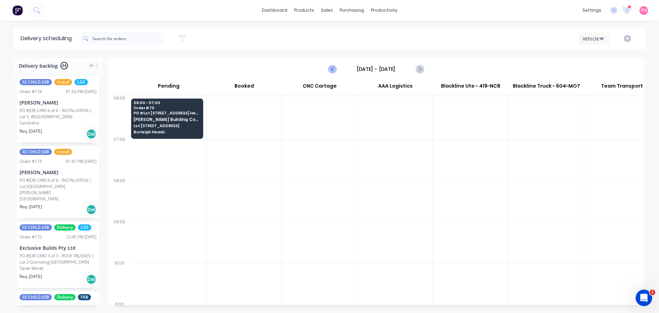
click at [332, 65] on icon "Previous page" at bounding box center [333, 69] width 8 height 8
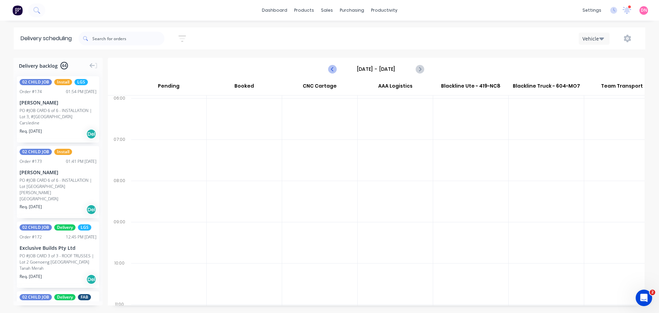
click at [332, 65] on icon "Previous page" at bounding box center [333, 69] width 8 height 8
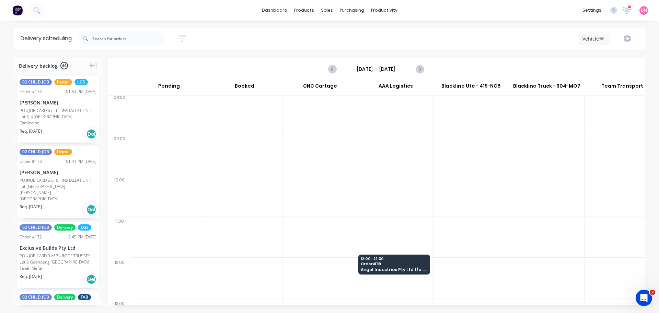
scroll to position [89, 0]
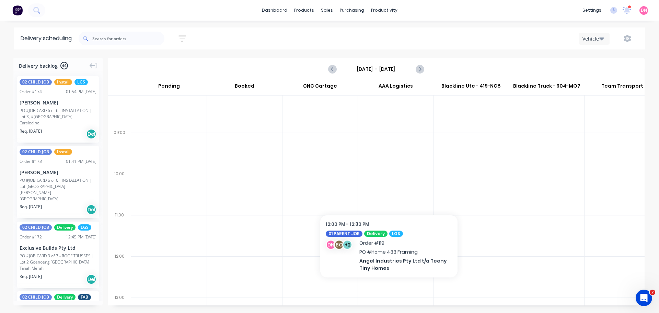
click at [383, 261] on span "Order # 119" at bounding box center [394, 263] width 67 height 4
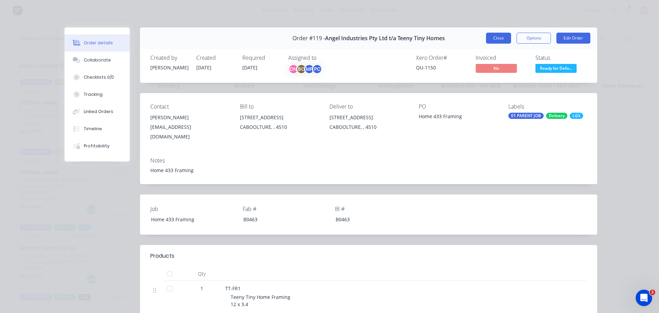
click at [511, 33] on button "Close" at bounding box center [498, 38] width 25 height 11
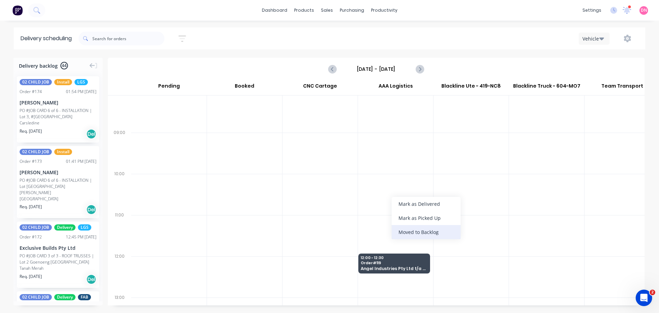
click at [437, 225] on div "Moved to Backlog" at bounding box center [426, 232] width 69 height 14
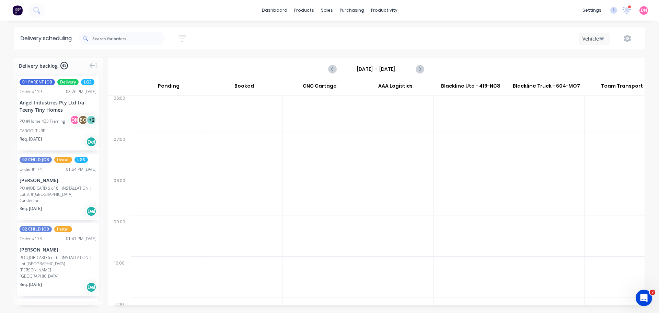
scroll to position [0, 0]
click at [421, 65] on icon "Next page" at bounding box center [419, 69] width 8 height 8
click at [422, 65] on icon "Next page" at bounding box center [419, 69] width 8 height 8
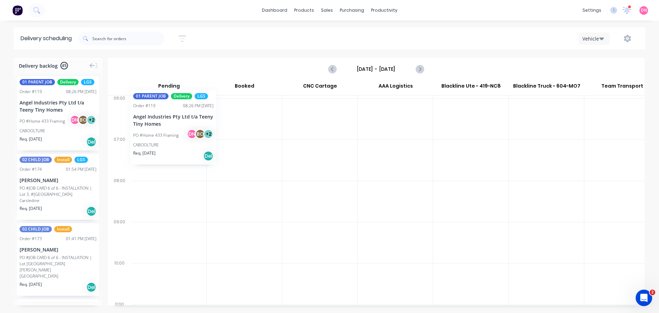
scroll to position [0, 0]
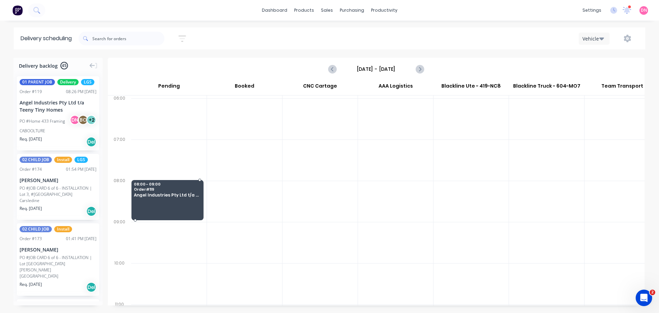
drag, startPoint x: 50, startPoint y: 104, endPoint x: 144, endPoint y: 155, distance: 106.2
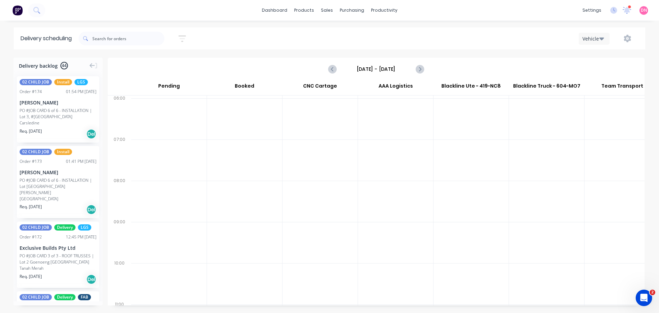
scroll to position [0, 0]
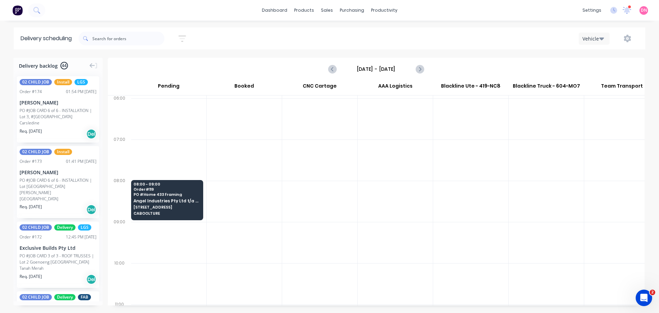
click at [387, 80] on div "AAA Logistics" at bounding box center [395, 87] width 75 height 15
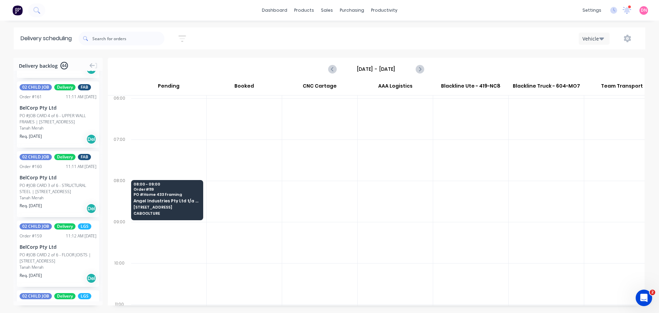
scroll to position [0, 0]
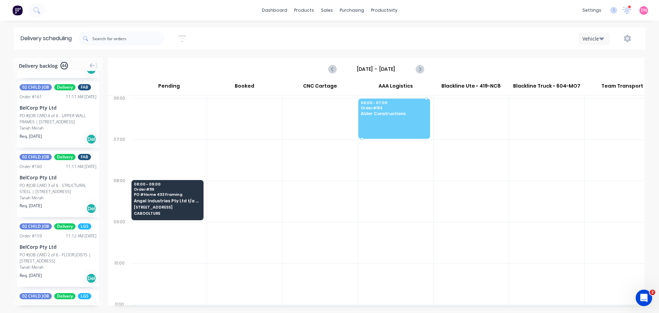
drag, startPoint x: 43, startPoint y: 146, endPoint x: 392, endPoint y: 96, distance: 352.8
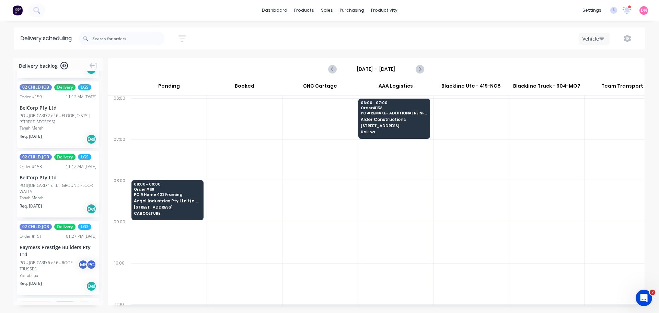
scroll to position [996, 0]
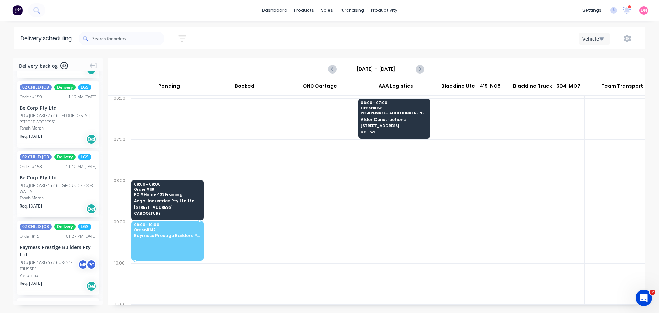
drag, startPoint x: 41, startPoint y: 237, endPoint x: 155, endPoint y: 190, distance: 123.2
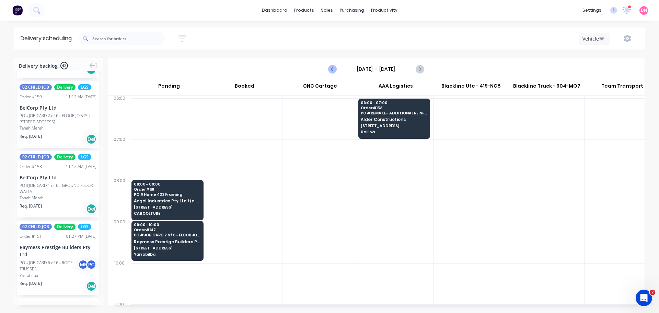
click at [334, 65] on icon "Previous page" at bounding box center [333, 69] width 8 height 8
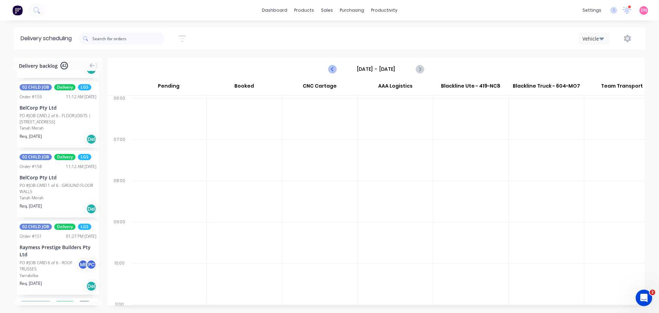
click at [334, 65] on icon "Previous page" at bounding box center [333, 69] width 8 height 8
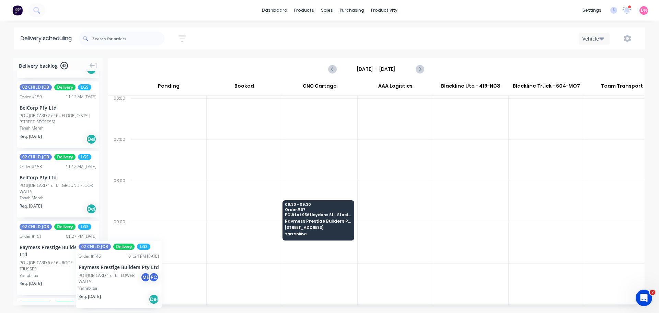
scroll to position [0, 0]
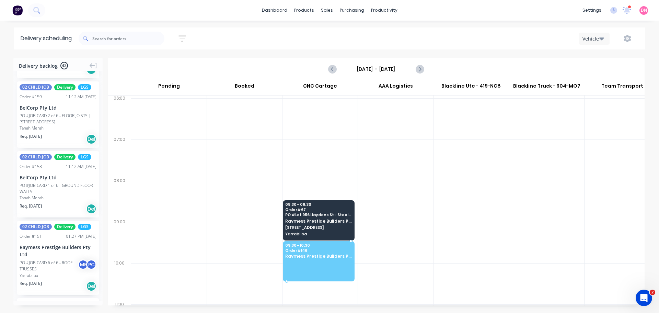
drag, startPoint x: 54, startPoint y: 241, endPoint x: 298, endPoint y: 205, distance: 246.9
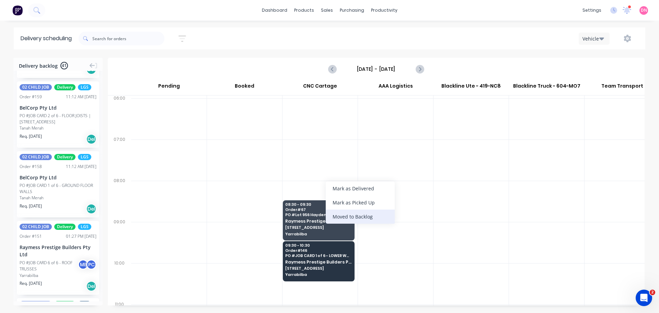
click at [344, 209] on div "Moved to Backlog" at bounding box center [360, 216] width 69 height 14
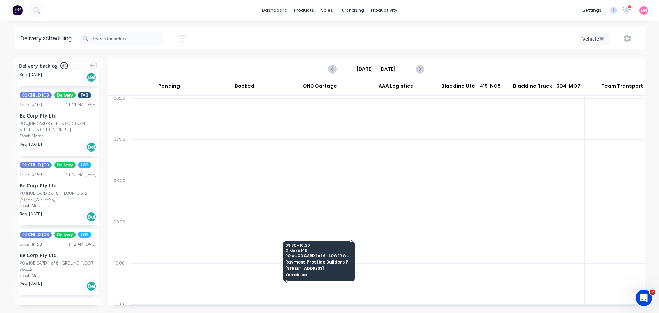
scroll to position [990, 0]
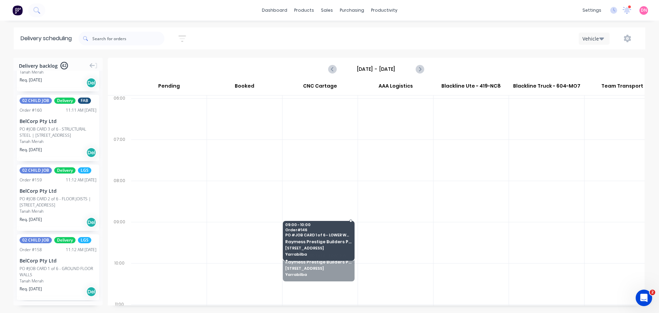
drag, startPoint x: 317, startPoint y: 218, endPoint x: 326, endPoint y: 195, distance: 23.9
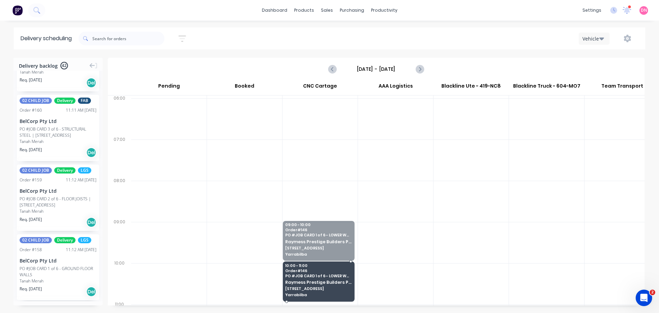
drag, startPoint x: 319, startPoint y: 196, endPoint x: 323, endPoint y: 221, distance: 25.4
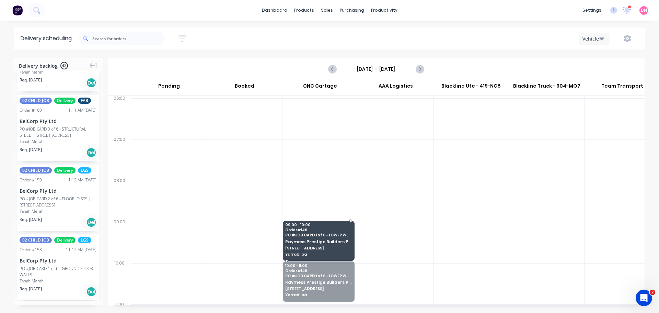
drag, startPoint x: 314, startPoint y: 234, endPoint x: 322, endPoint y: 208, distance: 27.1
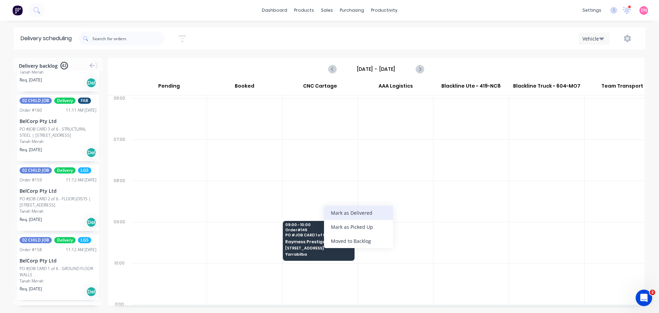
click at [341, 215] on div "Mark as Delivered" at bounding box center [358, 213] width 69 height 14
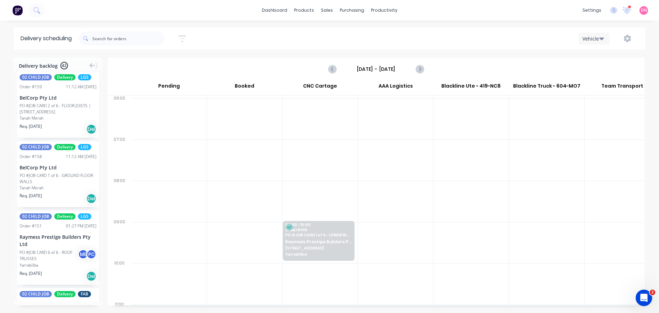
scroll to position [1084, 0]
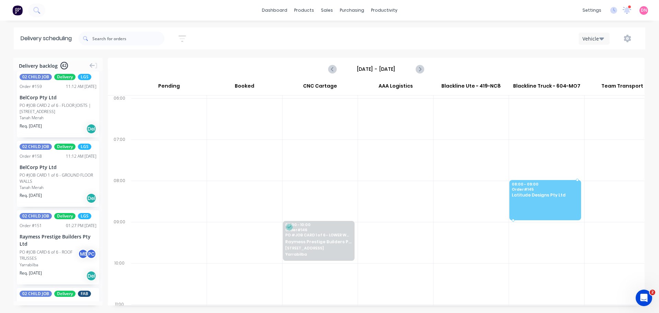
drag, startPoint x: 47, startPoint y: 224, endPoint x: 520, endPoint y: 161, distance: 476.3
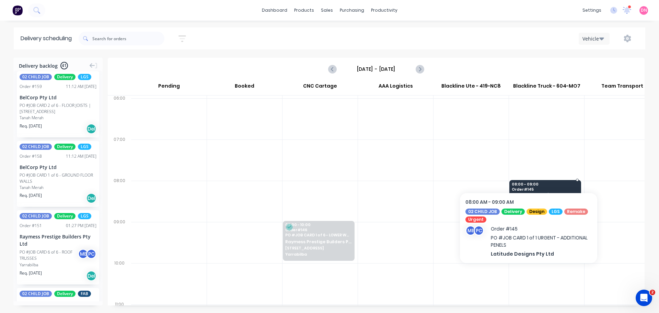
click at [529, 180] on div "08:00 - 09:00 Order # 145 PO # JOB CARD 1 of 1 URGENT - ADDITIONAL PENELS Latit…" at bounding box center [545, 199] width 71 height 38
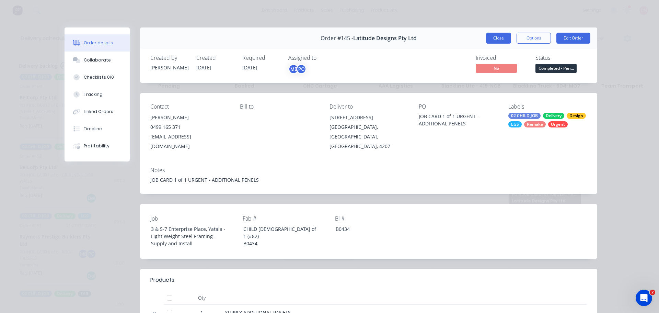
click at [510, 34] on button "Close" at bounding box center [498, 38] width 25 height 11
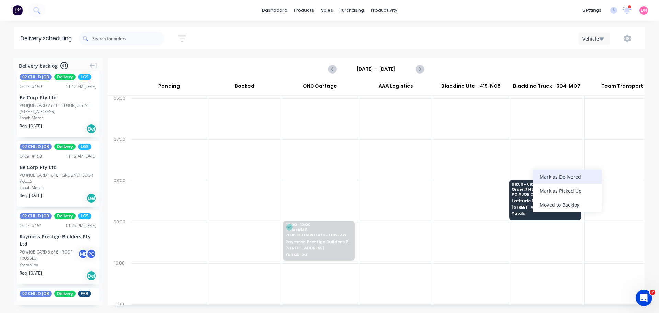
click at [556, 175] on div "Mark as Delivered" at bounding box center [567, 177] width 69 height 14
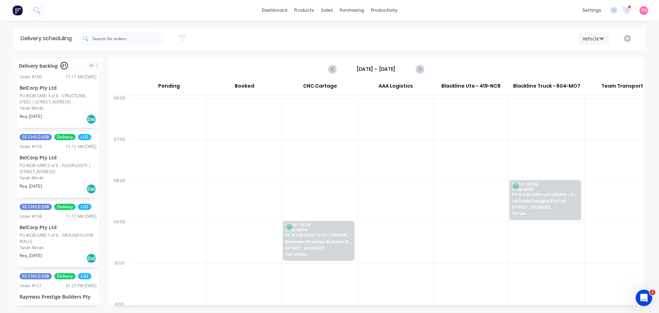
scroll to position [1023, 0]
click at [424, 65] on icon "Next page" at bounding box center [419, 69] width 8 height 8
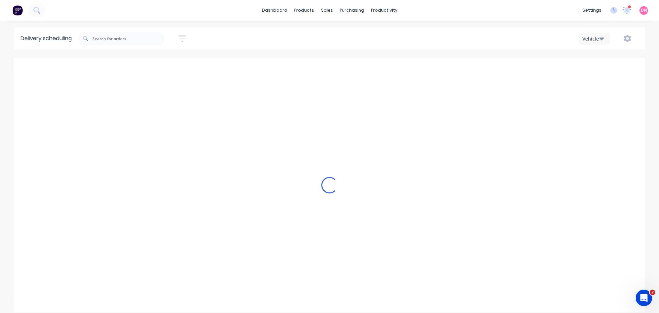
scroll to position [0, 0]
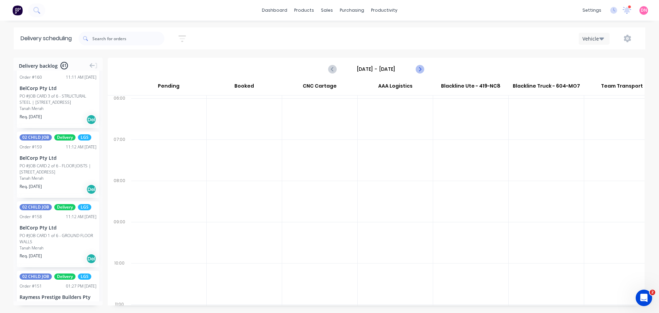
click at [424, 65] on icon "Next page" at bounding box center [419, 69] width 8 height 8
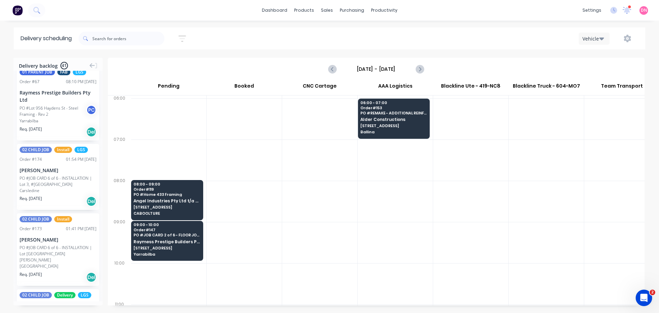
scroll to position [0, 0]
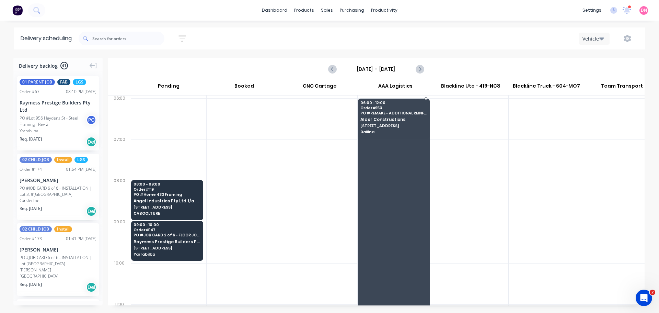
drag, startPoint x: 403, startPoint y: 119, endPoint x: 424, endPoint y: 275, distance: 156.7
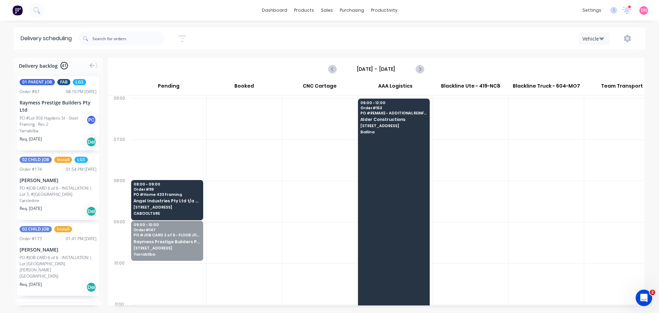
drag, startPoint x: 171, startPoint y: 200, endPoint x: 364, endPoint y: 285, distance: 210.7
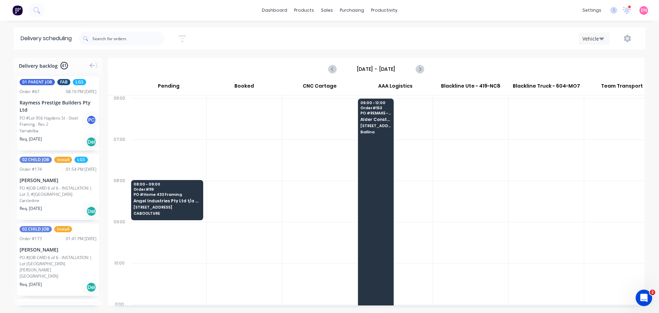
drag, startPoint x: 417, startPoint y: 275, endPoint x: 391, endPoint y: 285, distance: 27.0
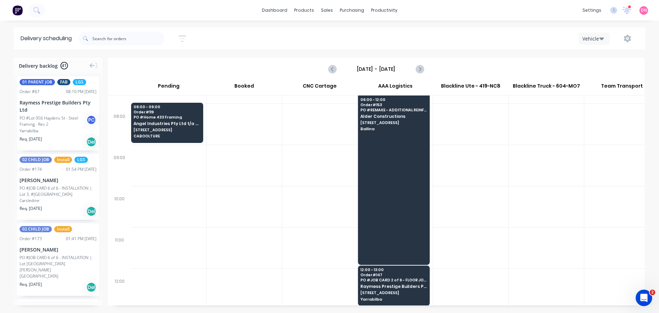
scroll to position [89, 0]
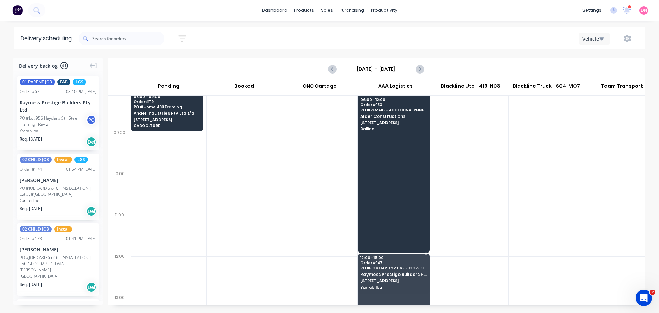
drag, startPoint x: 414, startPoint y: 215, endPoint x: 435, endPoint y: 284, distance: 71.3
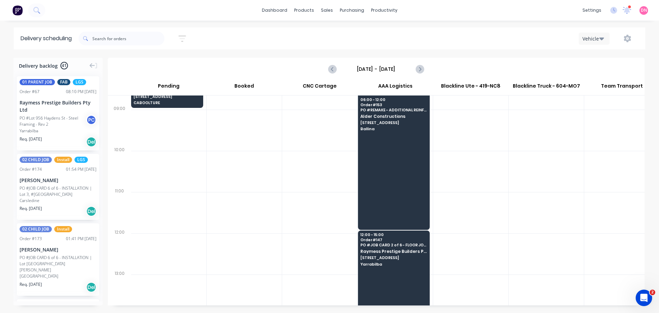
scroll to position [112, 0]
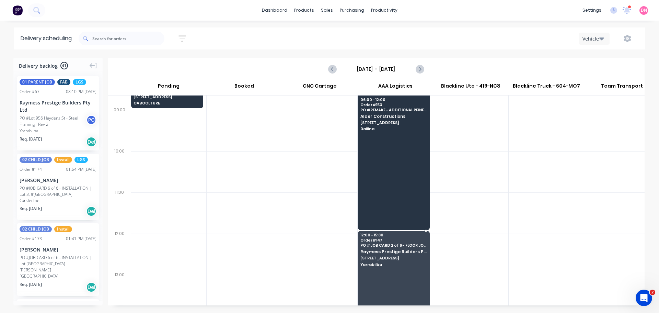
drag, startPoint x: 405, startPoint y: 255, endPoint x: 405, endPoint y: 264, distance: 9.6
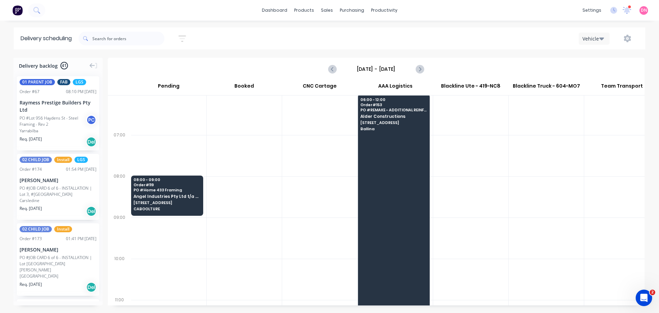
scroll to position [0, 0]
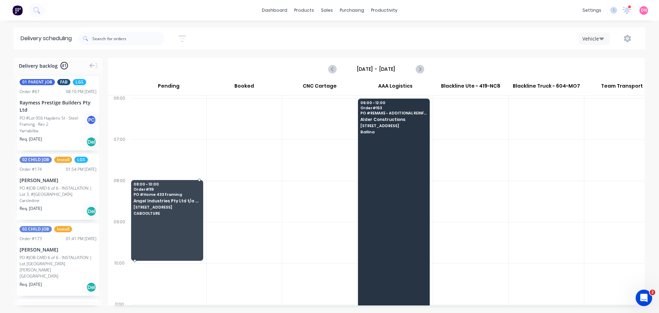
drag, startPoint x: 192, startPoint y: 182, endPoint x: 191, endPoint y: 185, distance: 3.5
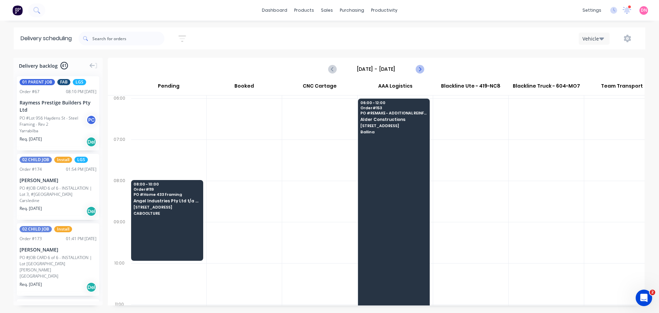
click at [424, 65] on icon "Next page" at bounding box center [419, 69] width 8 height 8
type input "Tuesday - 02/09/25"
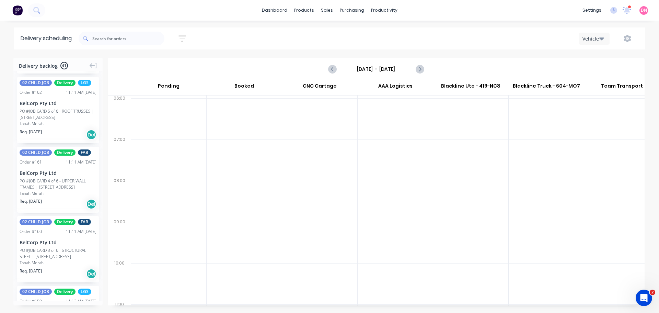
scroll to position [869, 0]
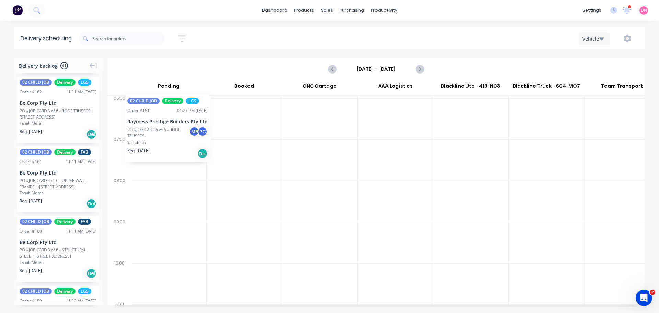
drag, startPoint x: 51, startPoint y: 191, endPoint x: 122, endPoint y: 89, distance: 123.8
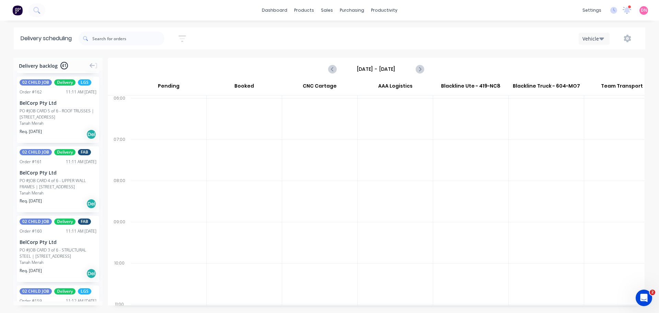
scroll to position [0, 0]
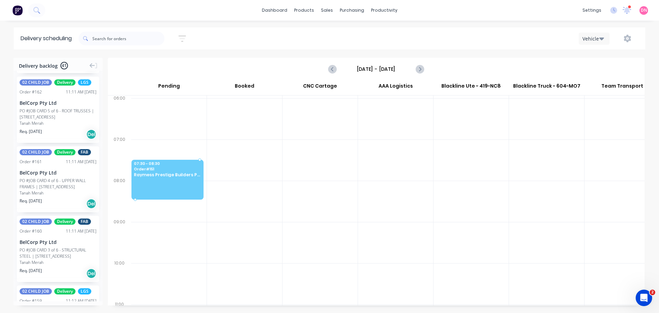
drag, startPoint x: 61, startPoint y: 182, endPoint x: 153, endPoint y: 150, distance: 97.7
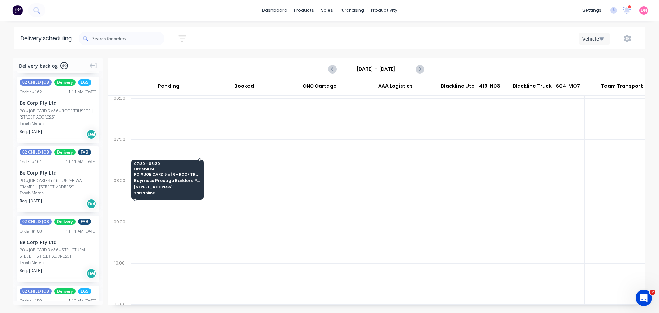
scroll to position [0, 0]
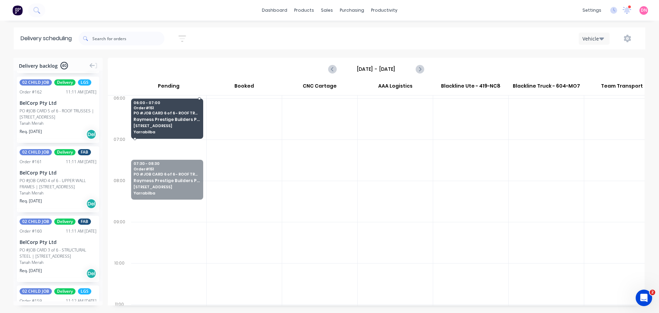
drag, startPoint x: 156, startPoint y: 152, endPoint x: 158, endPoint y: 107, distance: 45.7
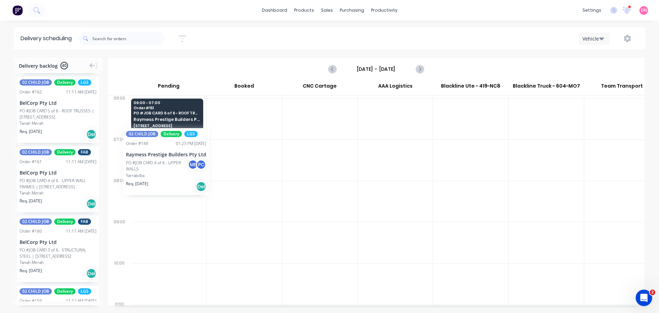
scroll to position [0, 0]
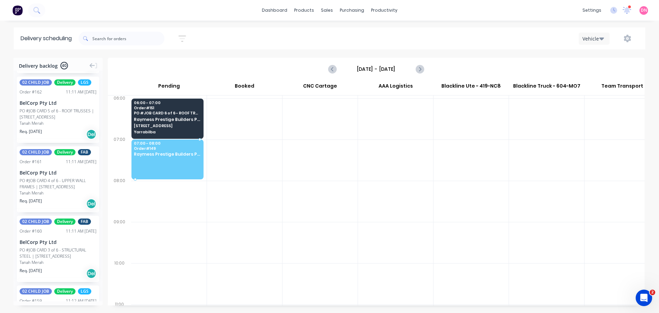
drag, startPoint x: 54, startPoint y: 251, endPoint x: 140, endPoint y: 130, distance: 149.2
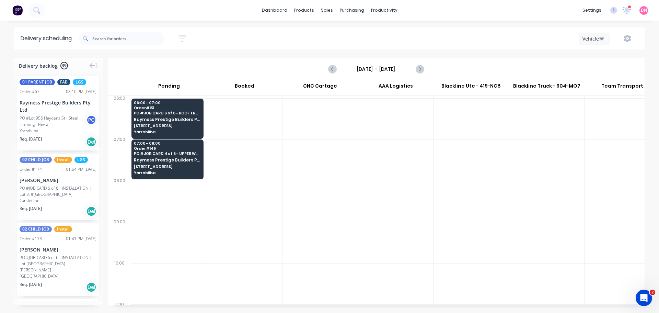
click at [179, 37] on icon "button" at bounding box center [183, 38] width 8 height 9
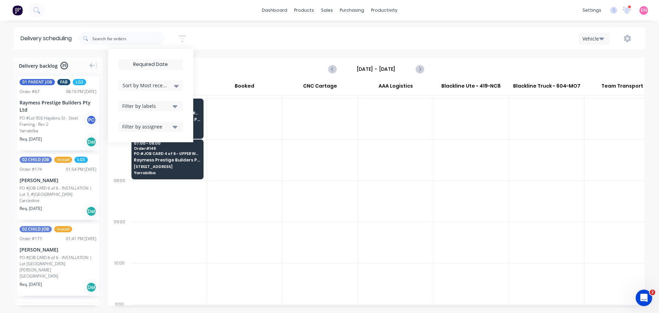
click at [150, 85] on div "Sort by Most recent" at bounding box center [151, 85] width 56 height 8
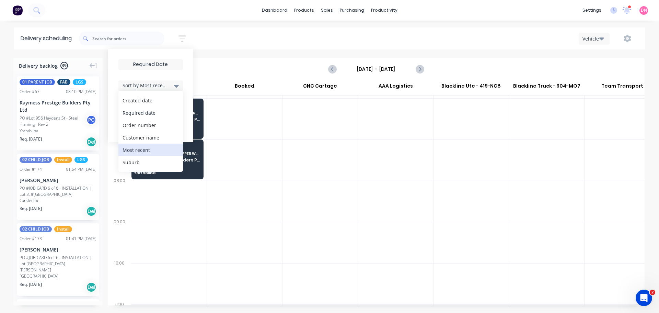
click at [137, 107] on div "Required date" at bounding box center [150, 112] width 65 height 12
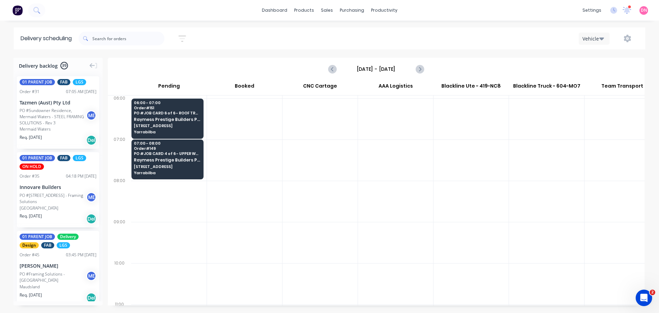
click at [213, 49] on div "Delivery scheduling Sort by Required date Created date Required date Order numb…" at bounding box center [329, 169] width 659 height 285
click at [179, 35] on icon "button" at bounding box center [183, 38] width 8 height 7
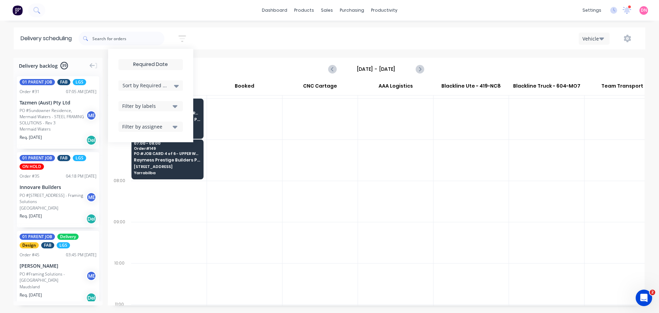
click at [198, 42] on div "Sort by Required date Created date Required date Order number Customer name Mos…" at bounding box center [362, 38] width 567 height 19
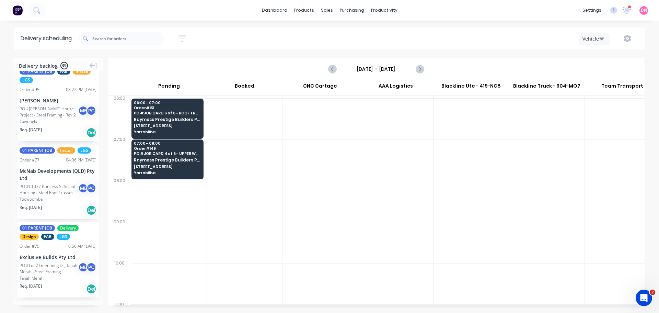
scroll to position [321, 0]
click at [179, 34] on icon "button" at bounding box center [183, 38] width 8 height 9
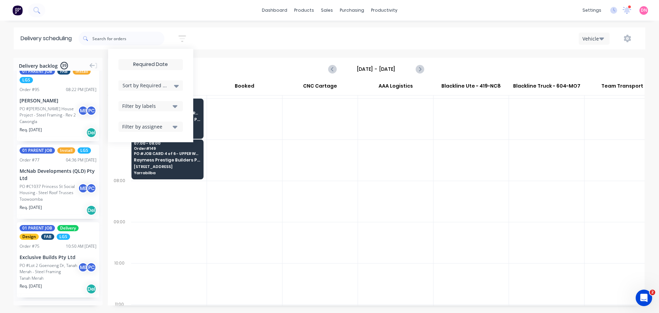
click at [146, 81] on div "Sort by Required date" at bounding box center [151, 85] width 56 height 8
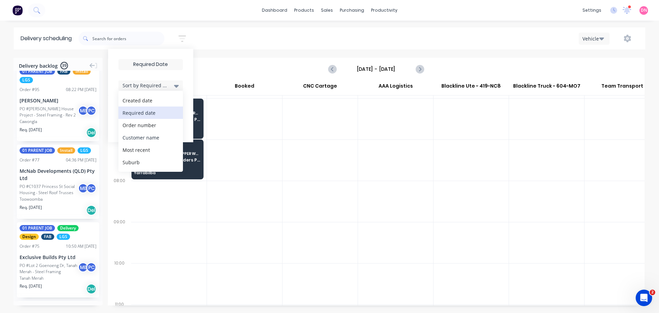
click at [130, 131] on div "Customer name" at bounding box center [150, 137] width 65 height 12
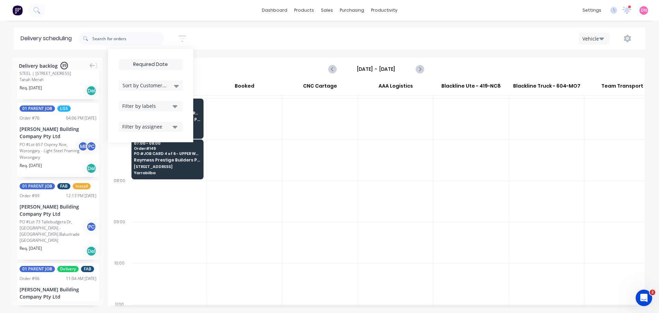
click at [211, 48] on div "Delivery scheduling Sort by Customer name Created date Required date Order numb…" at bounding box center [329, 169] width 659 height 285
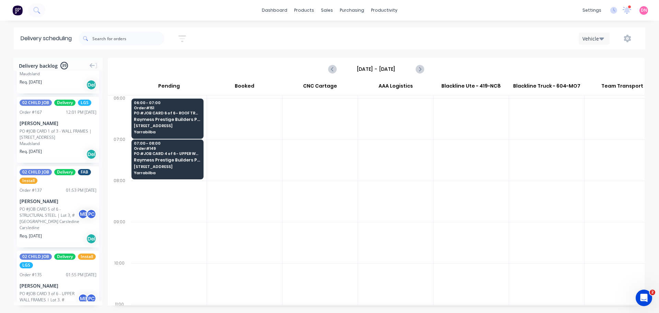
scroll to position [2131, 0]
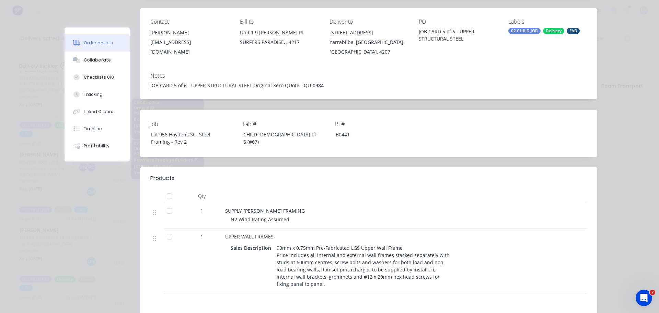
scroll to position [0, 0]
